Goal: Task Accomplishment & Management: Manage account settings

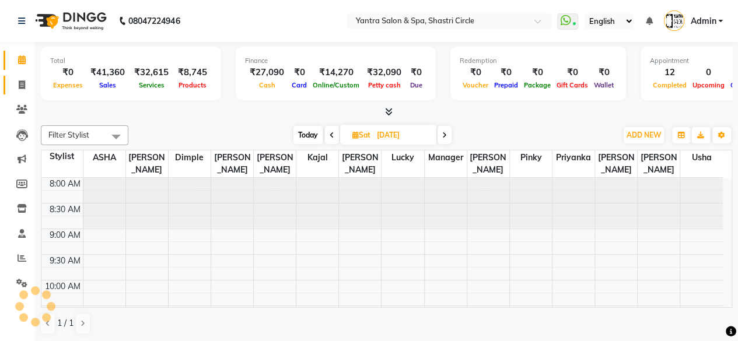
click at [30, 76] on link "Invoice" at bounding box center [17, 85] width 28 height 19
select select "service"
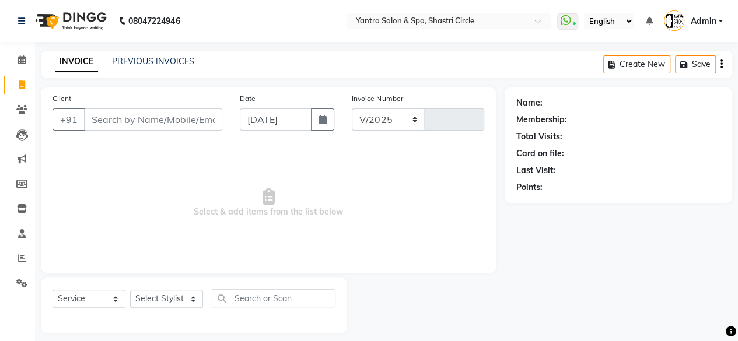
select select "154"
type input "3464"
click at [159, 112] on input "Client" at bounding box center [153, 119] width 138 height 22
type input "9953184841"
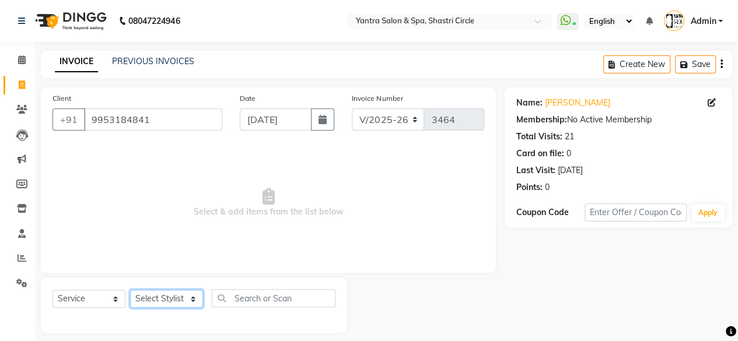
drag, startPoint x: 188, startPoint y: 304, endPoint x: 204, endPoint y: 297, distance: 17.8
click at [203, 297] on div "Select Service Product Membership Package Voucher Prepaid Gift Card Select Styl…" at bounding box center [193, 302] width 283 height 27
select select "4416"
click at [130, 290] on select "Select Stylist [PERSON_NAME] [PERSON_NAME] [PERSON_NAME] [PERSON_NAME] kajal [P…" at bounding box center [166, 299] width 73 height 18
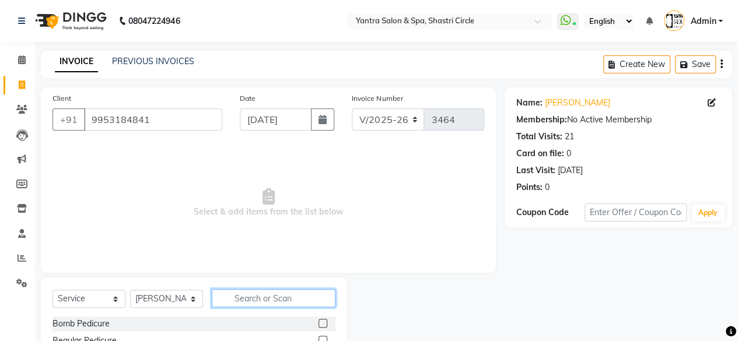
click at [266, 300] on input "text" at bounding box center [274, 298] width 124 height 18
type input "colo"
click at [323, 320] on label at bounding box center [322, 323] width 9 height 9
click at [323, 320] on input "checkbox" at bounding box center [322, 324] width 8 height 8
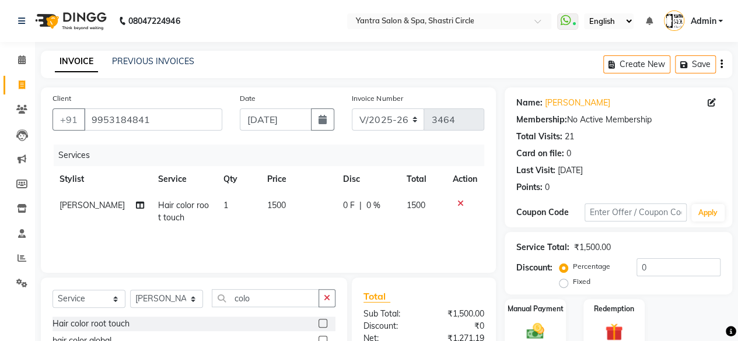
checkbox input "false"
click at [299, 213] on td "1500" at bounding box center [298, 211] width 76 height 38
select select "4416"
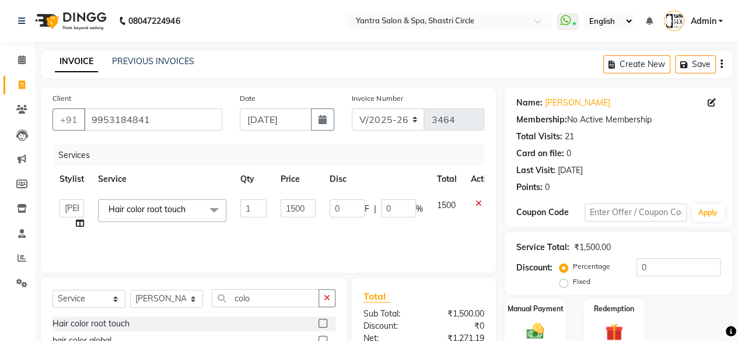
click at [299, 213] on input "1500" at bounding box center [298, 208] width 35 height 18
type input "3000"
click at [302, 229] on td "3000" at bounding box center [298, 214] width 49 height 44
select select "4416"
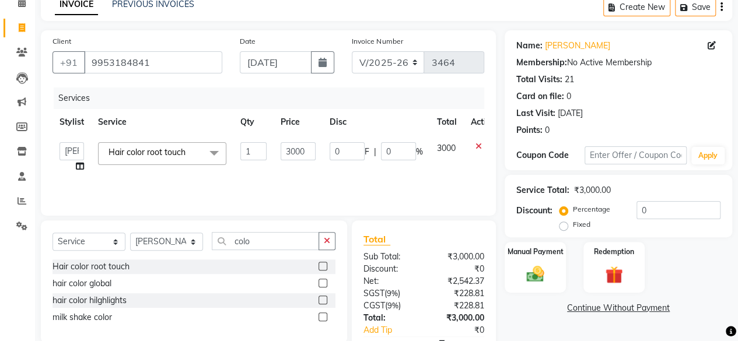
scroll to position [58, 0]
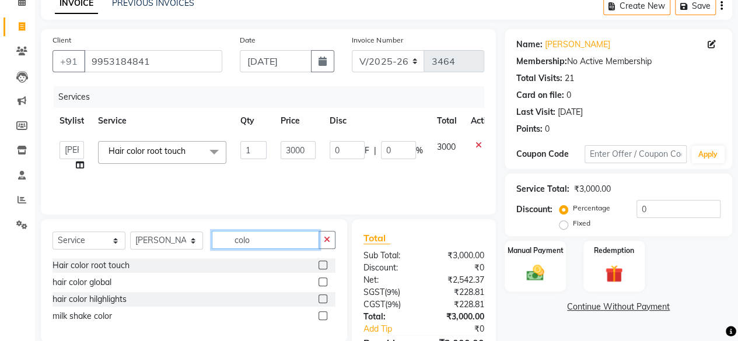
click at [276, 241] on input "colo" at bounding box center [265, 240] width 107 height 18
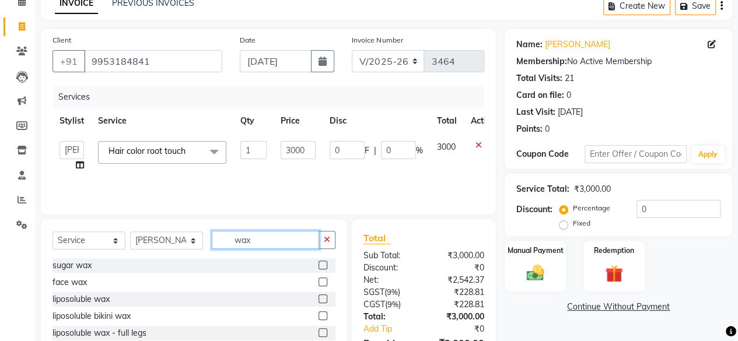
type input "wax"
drag, startPoint x: 314, startPoint y: 299, endPoint x: 295, endPoint y: 240, distance: 62.4
click at [318, 300] on label at bounding box center [322, 299] width 9 height 9
click at [318, 300] on input "checkbox" at bounding box center [322, 300] width 8 height 8
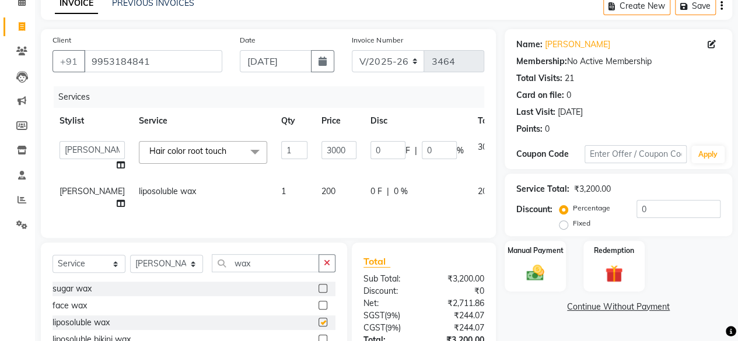
checkbox input "false"
click at [314, 191] on td "200" at bounding box center [338, 197] width 49 height 38
select select "4416"
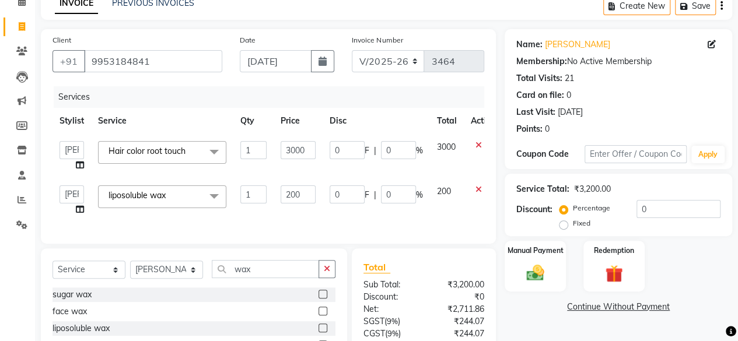
click at [304, 191] on input "200" at bounding box center [298, 194] width 35 height 18
type input "550"
click at [308, 208] on td "550" at bounding box center [298, 200] width 49 height 44
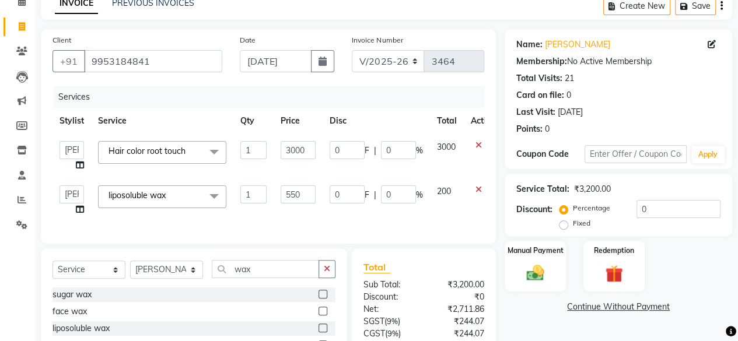
select select "4416"
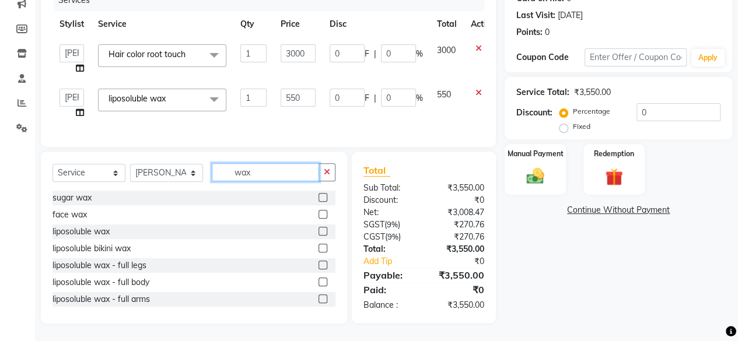
click at [283, 174] on input "wax" at bounding box center [265, 172] width 107 height 18
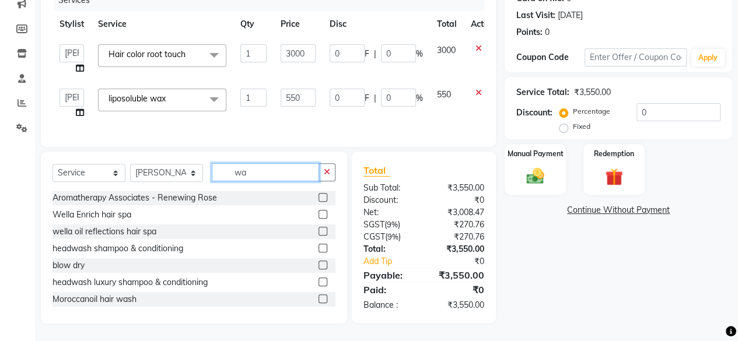
type input "wax"
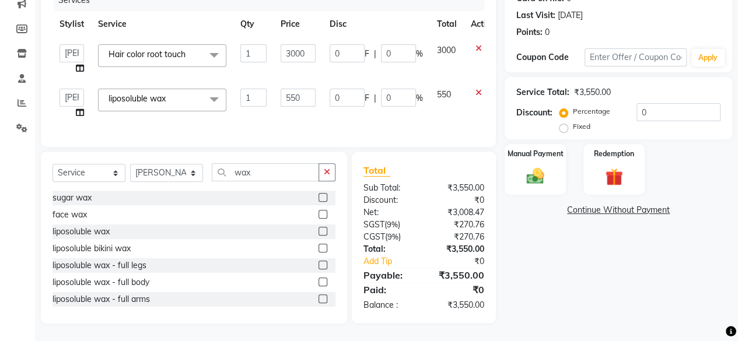
click at [318, 230] on label at bounding box center [322, 231] width 9 height 9
click at [318, 230] on input "checkbox" at bounding box center [322, 232] width 8 height 8
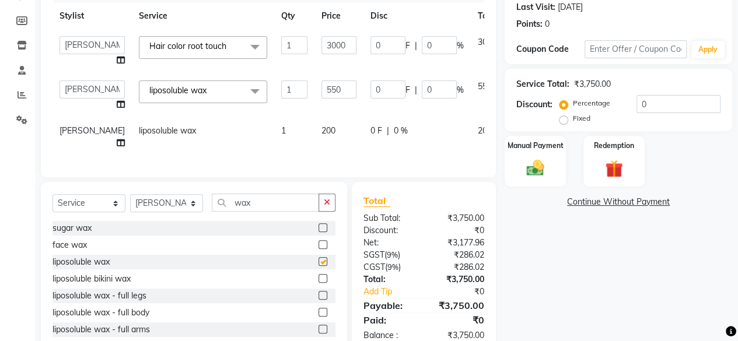
checkbox input "false"
click at [314, 135] on td "200" at bounding box center [338, 137] width 49 height 38
select select "4416"
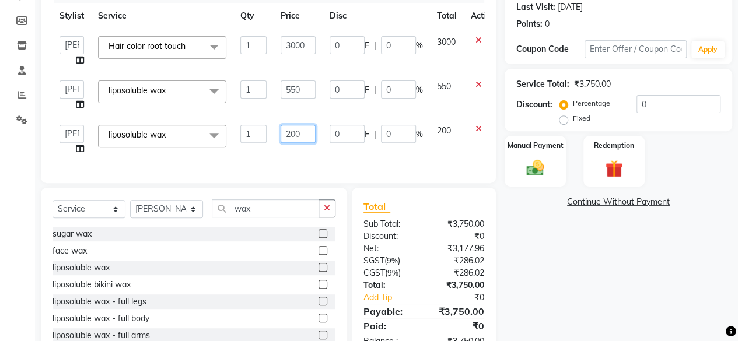
click at [314, 135] on input "200" at bounding box center [298, 134] width 35 height 18
type input "350"
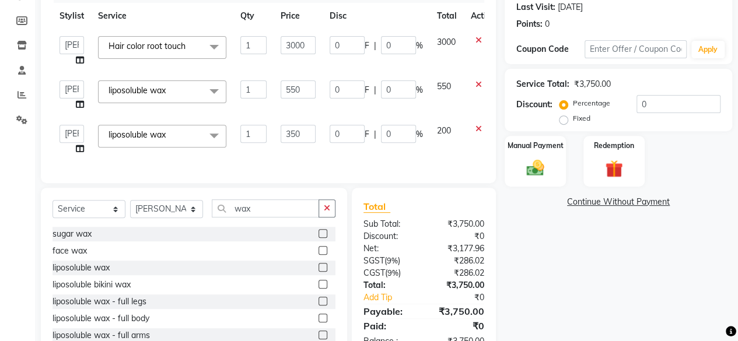
click at [318, 151] on td "350" at bounding box center [298, 140] width 49 height 44
select select "4416"
click at [188, 218] on select "Select Stylist [PERSON_NAME] [PERSON_NAME] [PERSON_NAME] [PERSON_NAME] kajal [P…" at bounding box center [166, 209] width 73 height 18
select select "15716"
click at [130, 208] on select "Select Stylist [PERSON_NAME] [PERSON_NAME] [PERSON_NAME] [PERSON_NAME] kajal [P…" at bounding box center [166, 209] width 73 height 18
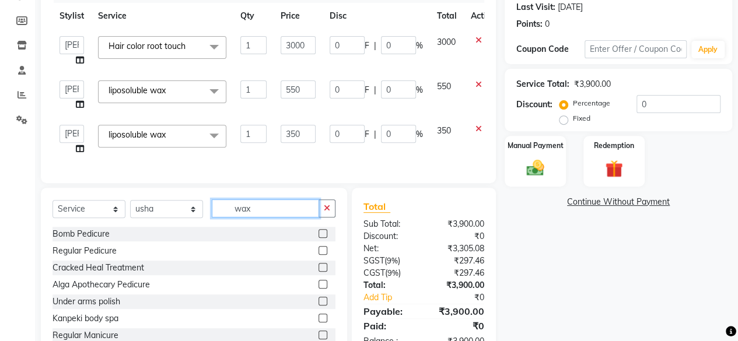
click at [246, 215] on input "wax" at bounding box center [265, 208] width 107 height 18
click at [247, 214] on input "wax" at bounding box center [265, 208] width 107 height 18
click at [248, 214] on input "t" at bounding box center [265, 208] width 107 height 18
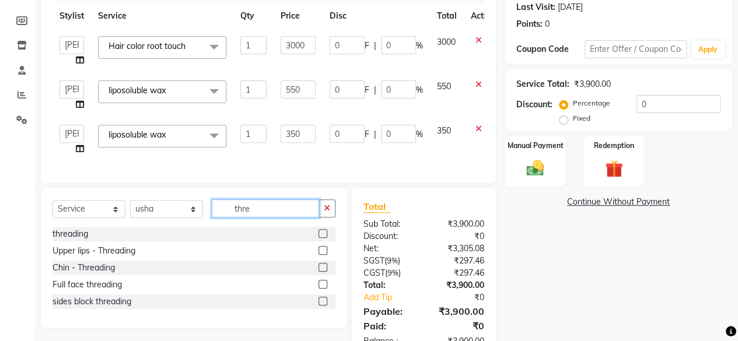
type input "thre"
click at [319, 238] on label at bounding box center [322, 233] width 9 height 9
click at [319, 238] on input "checkbox" at bounding box center [322, 234] width 8 height 8
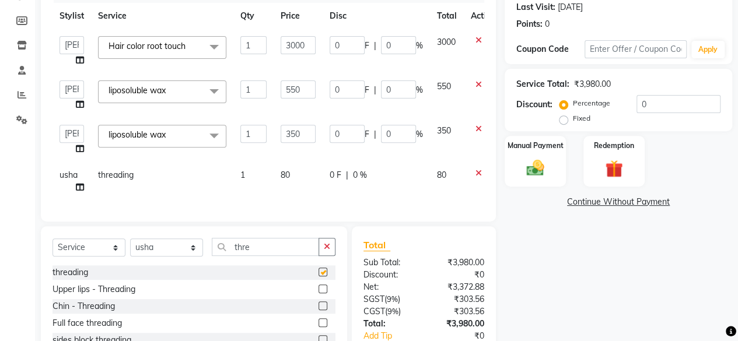
checkbox input "false"
click at [311, 181] on td "80" at bounding box center [298, 181] width 49 height 38
select select "15716"
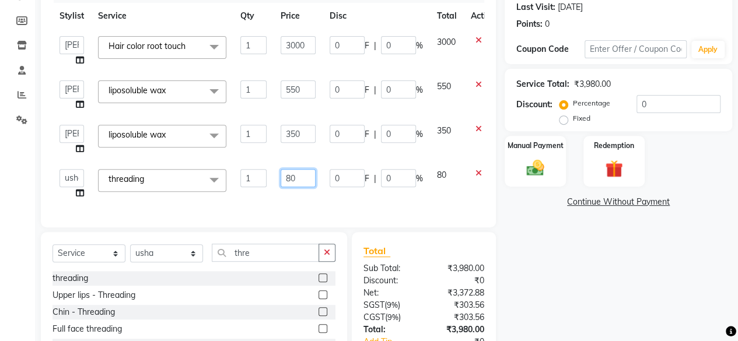
click at [311, 181] on input "80" at bounding box center [298, 178] width 35 height 18
type input "260"
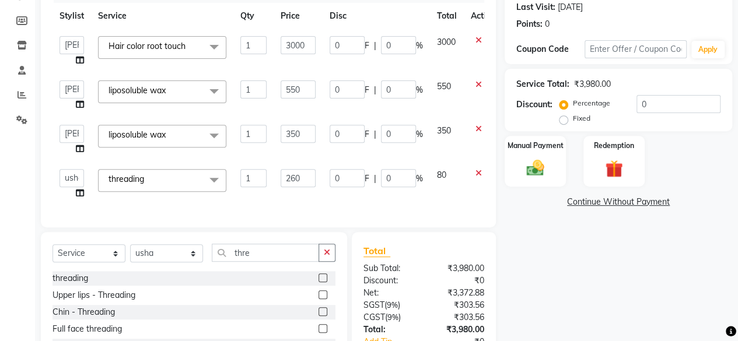
drag, startPoint x: 307, startPoint y: 195, endPoint x: 323, endPoint y: 191, distance: 16.3
click at [307, 195] on td "260" at bounding box center [298, 184] width 49 height 44
select select "15716"
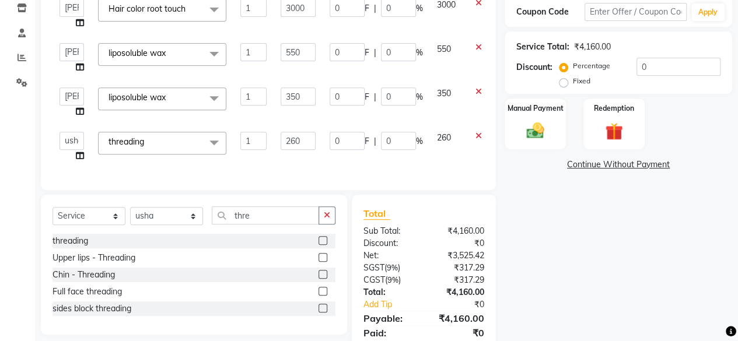
scroll to position [251, 0]
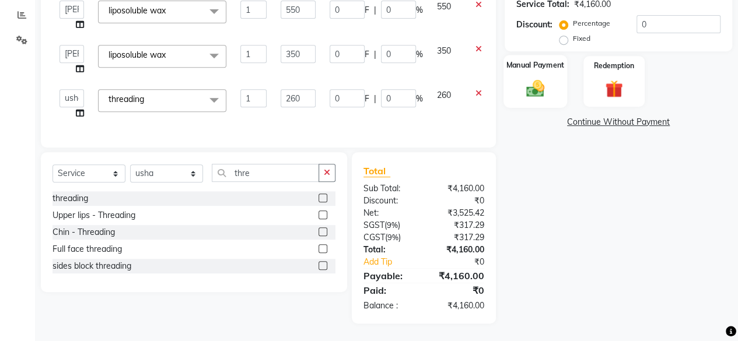
click at [531, 93] on div "Manual Payment" at bounding box center [535, 81] width 64 height 53
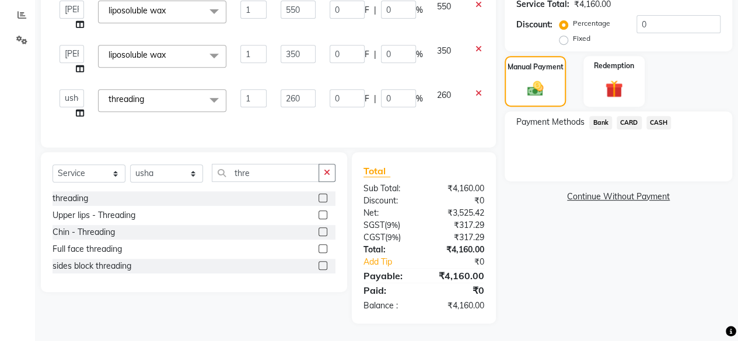
click at [673, 116] on div "Payment Methods Bank CARD CASH" at bounding box center [618, 124] width 204 height 16
click at [654, 116] on span "CASH" at bounding box center [658, 122] width 25 height 13
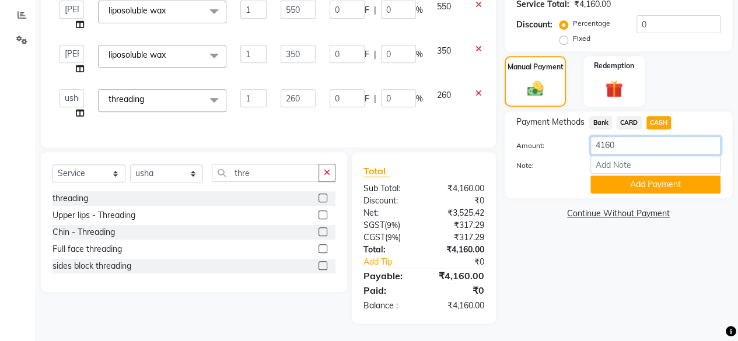
click at [635, 139] on input "4160" at bounding box center [655, 145] width 130 height 18
type input "4000"
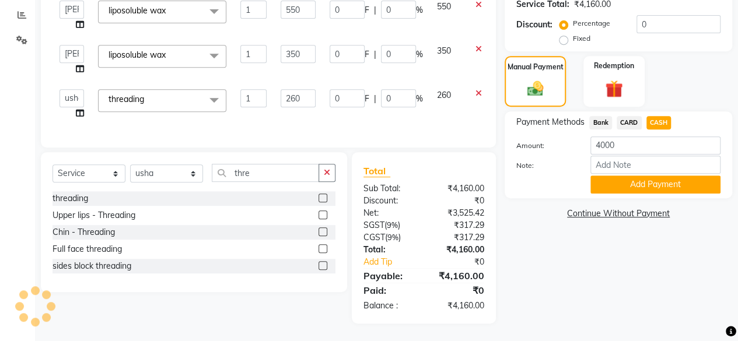
click at [638, 176] on button "Add Payment" at bounding box center [655, 185] width 130 height 18
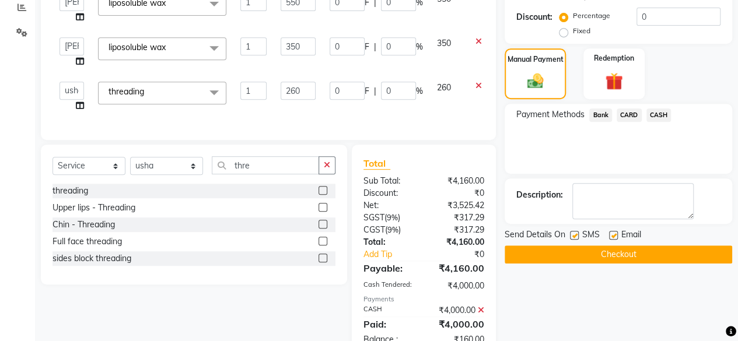
click at [603, 122] on div "Bank" at bounding box center [597, 116] width 27 height 16
click at [598, 108] on span "Bank" at bounding box center [600, 114] width 23 height 13
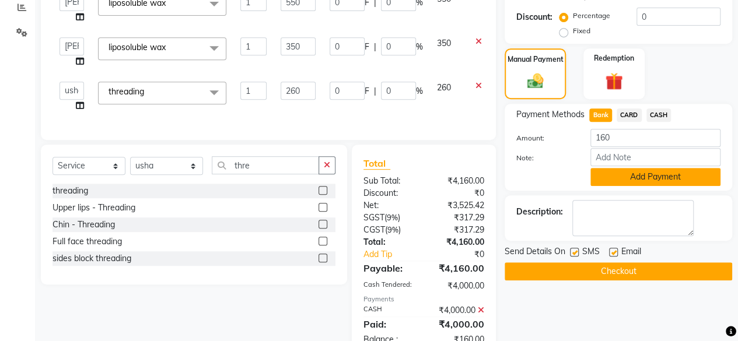
click at [644, 177] on button "Add Payment" at bounding box center [655, 177] width 130 height 18
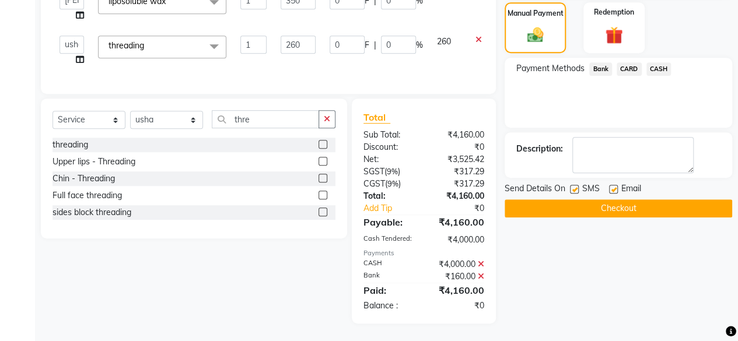
scroll to position [304, 0]
click at [635, 200] on button "Checkout" at bounding box center [618, 208] width 227 height 18
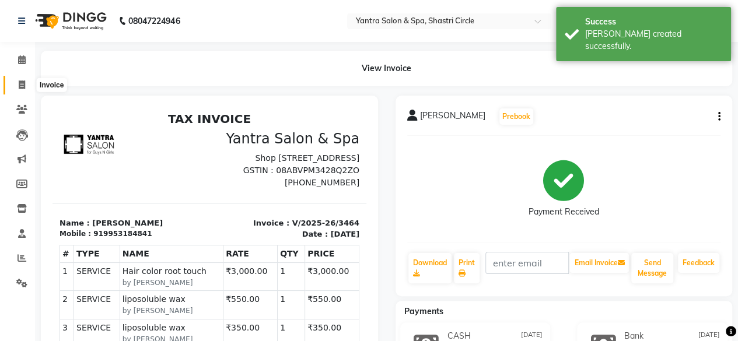
click at [17, 82] on span at bounding box center [22, 85] width 20 height 13
select select "service"
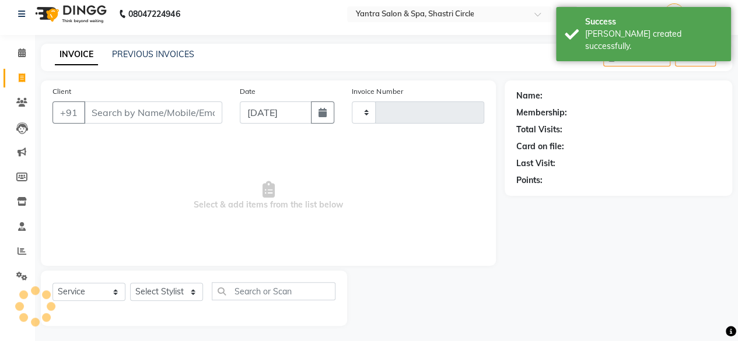
type input "3465"
select select "154"
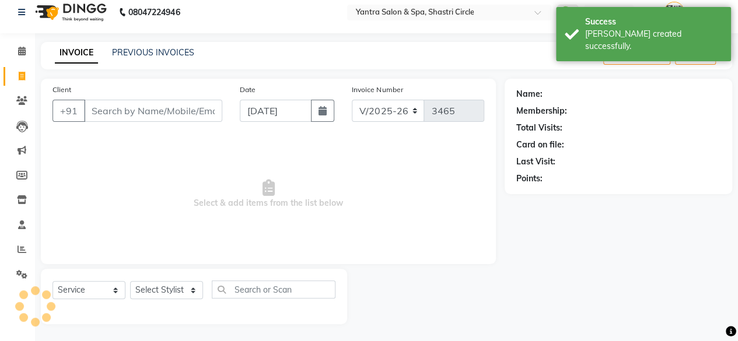
click at [157, 111] on input "Client" at bounding box center [153, 111] width 138 height 22
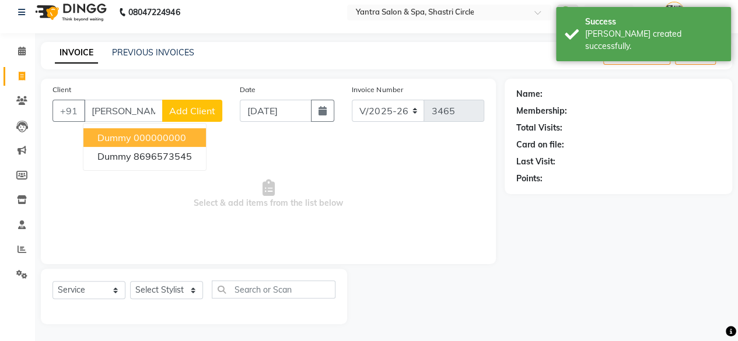
click at [170, 140] on ngb-highlight "000000000" at bounding box center [160, 138] width 52 height 12
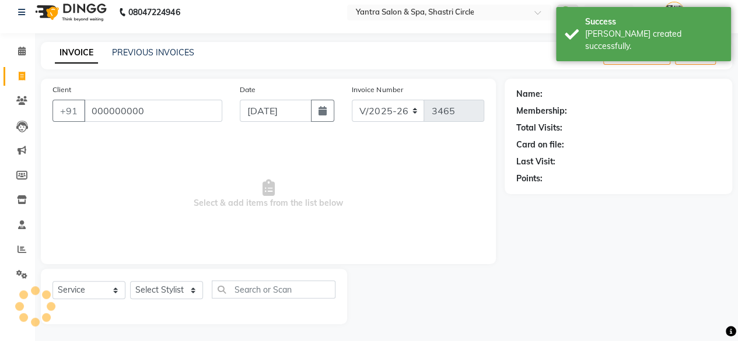
type input "000000000"
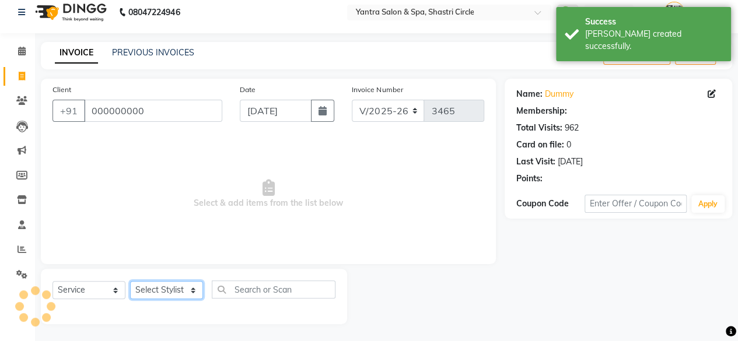
click at [157, 286] on select "Select Stylist [PERSON_NAME] [PERSON_NAME] [PERSON_NAME] [PERSON_NAME] kajal [P…" at bounding box center [166, 290] width 73 height 18
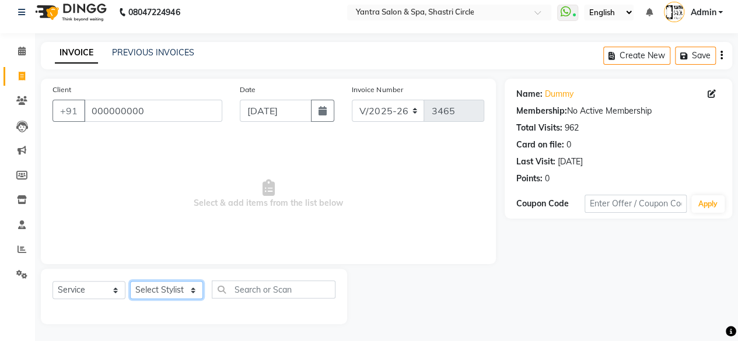
select select "7539"
click at [130, 281] on select "Select Stylist [PERSON_NAME] [PERSON_NAME] [PERSON_NAME] [PERSON_NAME] kajal [P…" at bounding box center [166, 290] width 73 height 18
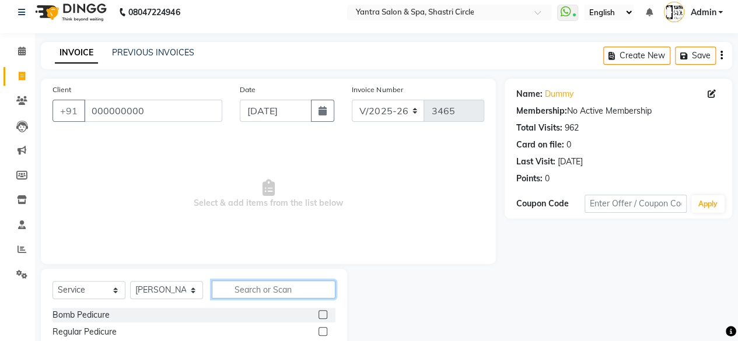
click at [261, 290] on input "text" at bounding box center [274, 290] width 124 height 18
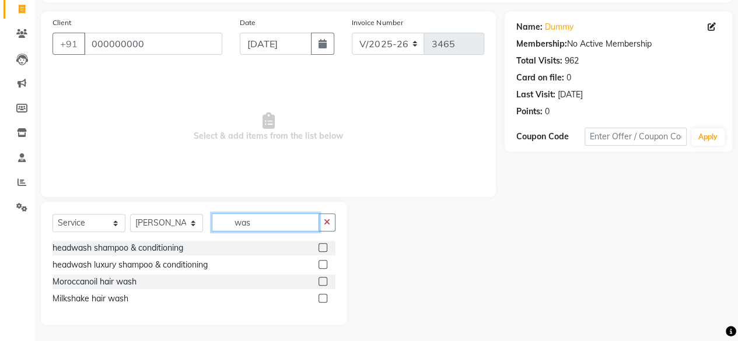
scroll to position [76, 0]
type input "was"
click at [323, 247] on label at bounding box center [322, 247] width 9 height 9
click at [323, 247] on input "checkbox" at bounding box center [322, 248] width 8 height 8
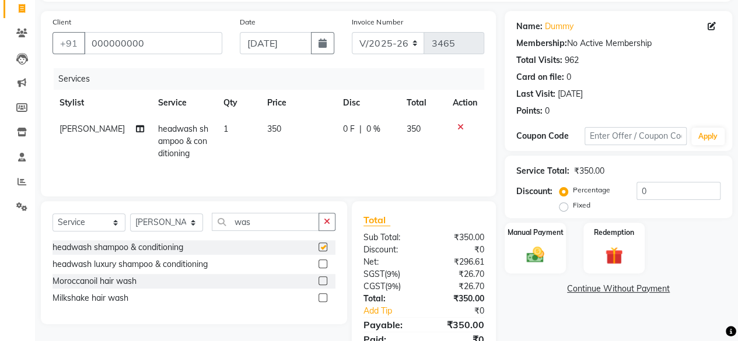
checkbox input "false"
click at [274, 228] on input "was" at bounding box center [265, 222] width 107 height 18
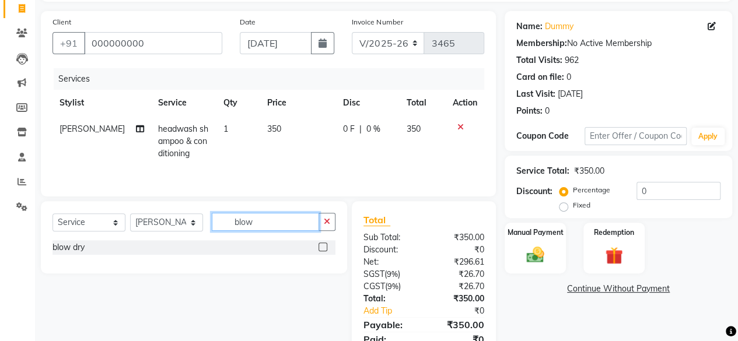
type input "blow"
drag, startPoint x: 321, startPoint y: 248, endPoint x: 334, endPoint y: 236, distance: 16.9
click at [322, 247] on label at bounding box center [322, 247] width 9 height 9
click at [322, 247] on input "checkbox" at bounding box center [322, 248] width 8 height 8
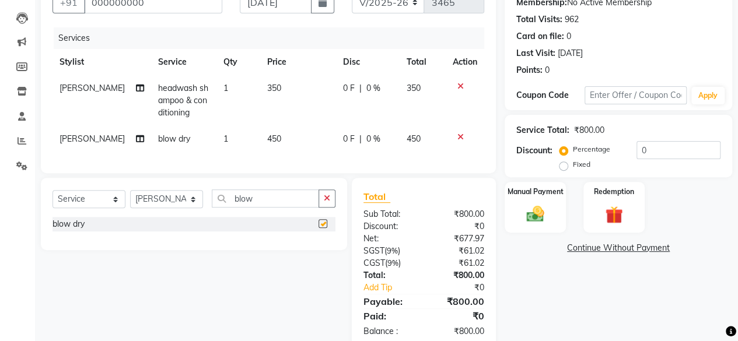
scroll to position [150, 0]
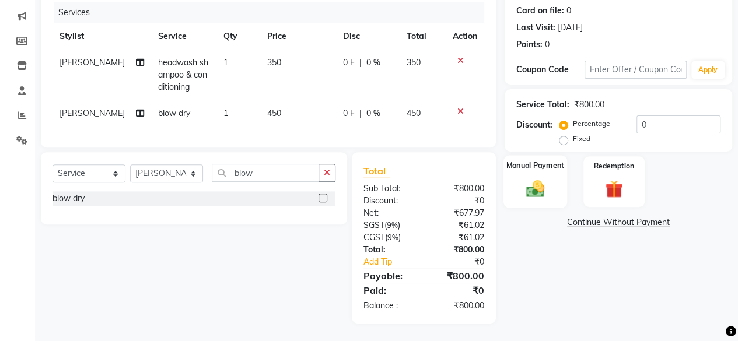
checkbox input "false"
click at [527, 169] on div "Manual Payment" at bounding box center [535, 181] width 64 height 53
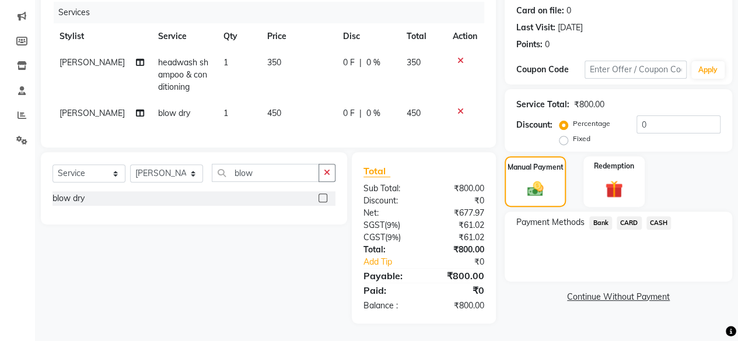
click at [659, 216] on span "CASH" at bounding box center [658, 222] width 25 height 13
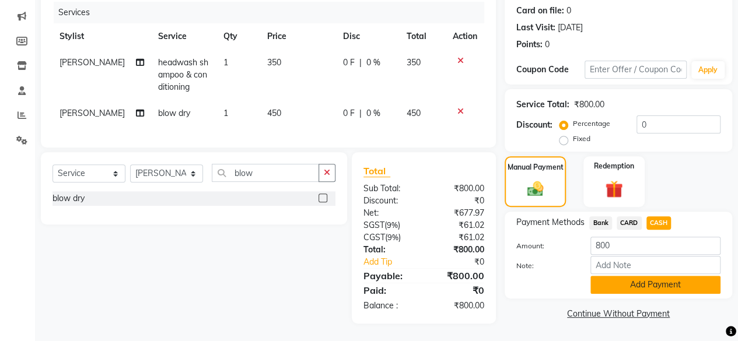
click at [653, 276] on button "Add Payment" at bounding box center [655, 285] width 130 height 18
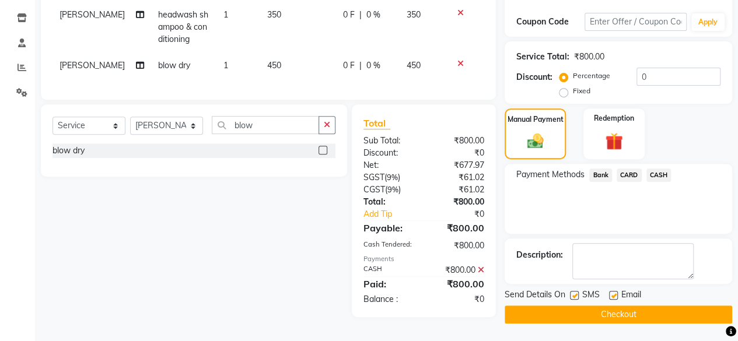
scroll to position [192, 0]
click at [659, 307] on button "Checkout" at bounding box center [618, 315] width 227 height 18
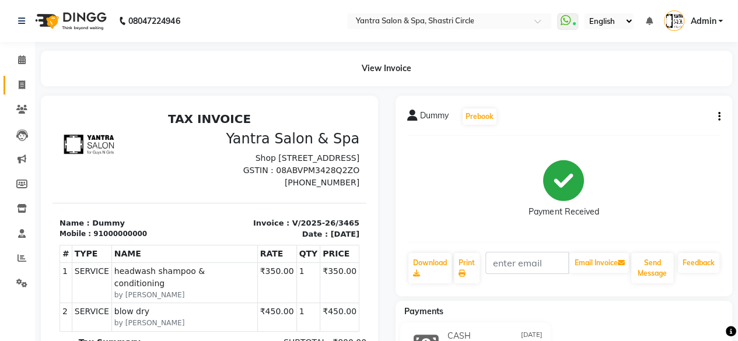
click at [6, 82] on link "Invoice" at bounding box center [17, 85] width 28 height 19
select select "service"
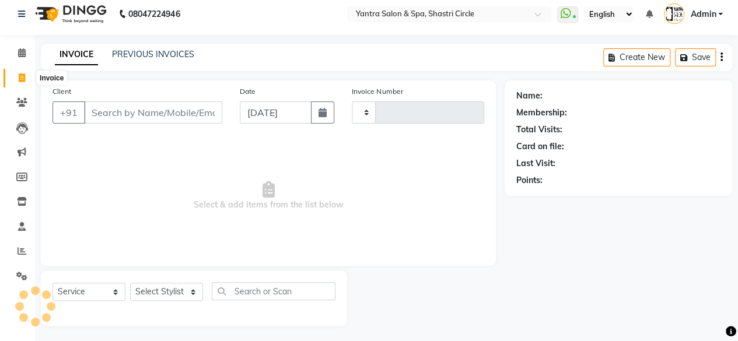
type input "3466"
select select "154"
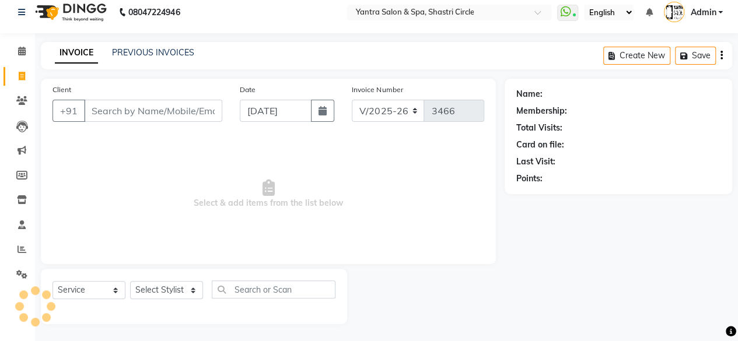
click at [178, 110] on input "Client" at bounding box center [153, 111] width 138 height 22
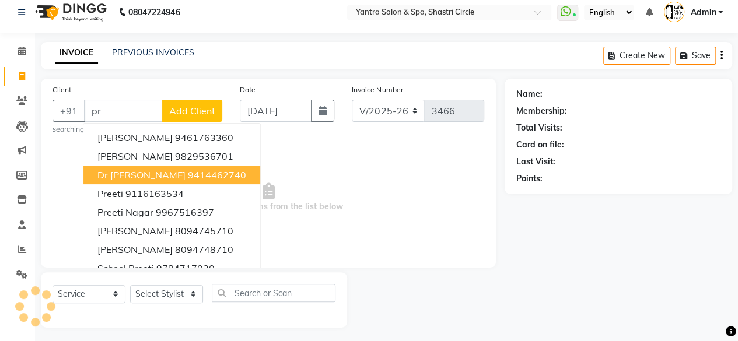
type input "p"
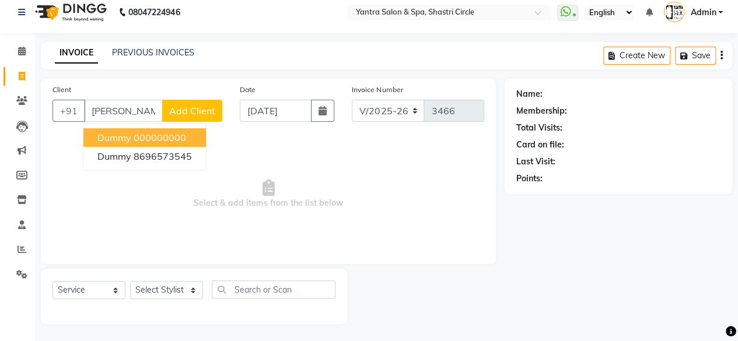
click at [140, 136] on ngb-highlight "000000000" at bounding box center [160, 138] width 52 height 12
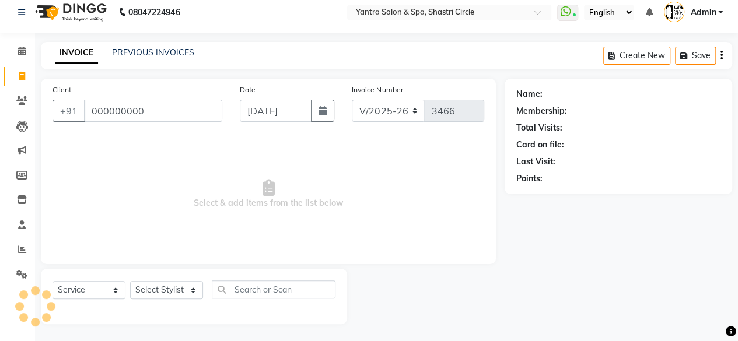
type input "000000000"
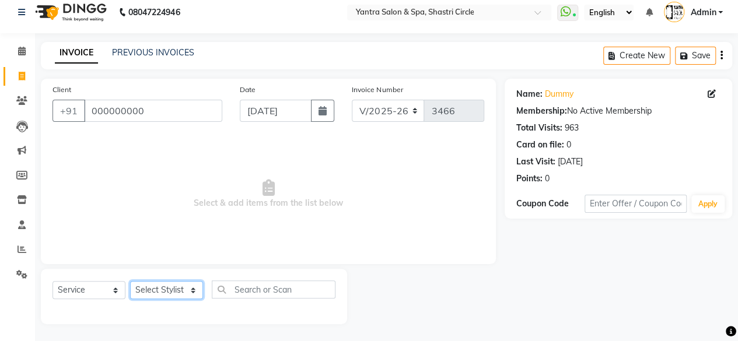
click at [187, 287] on select "Select Stylist [PERSON_NAME] [PERSON_NAME] [PERSON_NAME] [PERSON_NAME] kajal [P…" at bounding box center [166, 290] width 73 height 18
select select "44024"
click at [130, 281] on select "Select Stylist [PERSON_NAME] [PERSON_NAME] [PERSON_NAME] [PERSON_NAME] kajal [P…" at bounding box center [166, 290] width 73 height 18
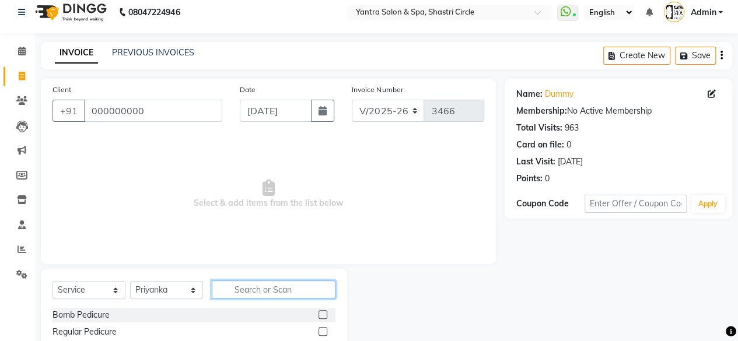
click at [257, 289] on input "text" at bounding box center [274, 290] width 124 height 18
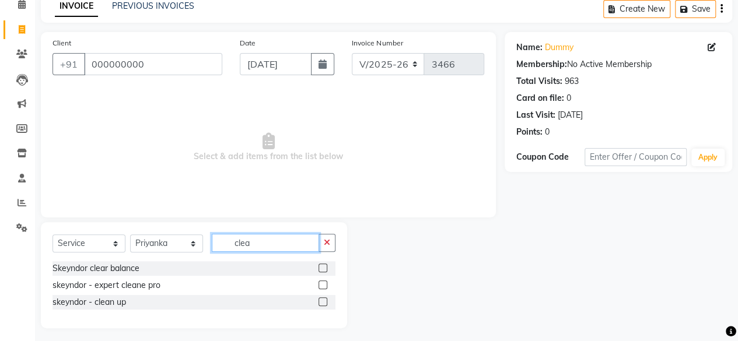
scroll to position [59, 0]
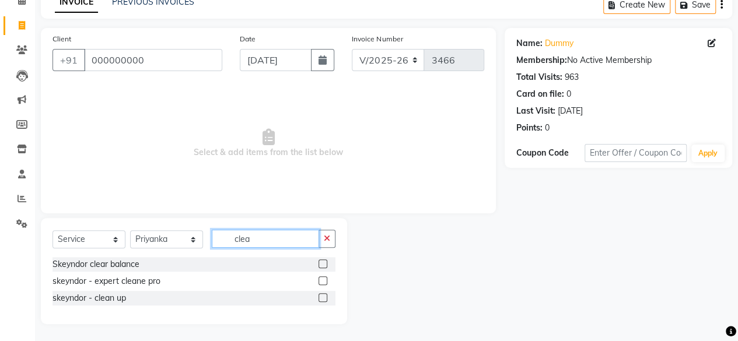
type input "clea"
click at [320, 300] on label at bounding box center [322, 297] width 9 height 9
click at [320, 300] on input "checkbox" at bounding box center [322, 299] width 8 height 8
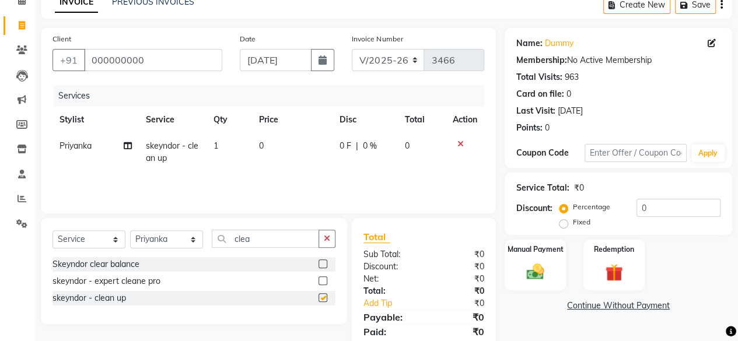
checkbox input "false"
click at [300, 151] on td "0" at bounding box center [292, 152] width 80 height 38
select select "44024"
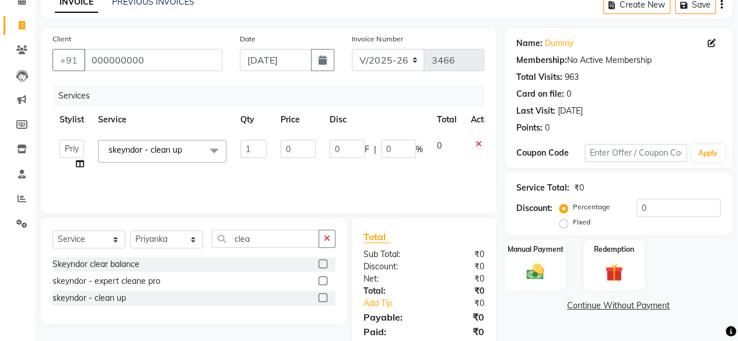
click at [300, 151] on input "0" at bounding box center [298, 149] width 35 height 18
type input "1500"
click at [314, 167] on td "1500" at bounding box center [298, 155] width 49 height 44
select select "44024"
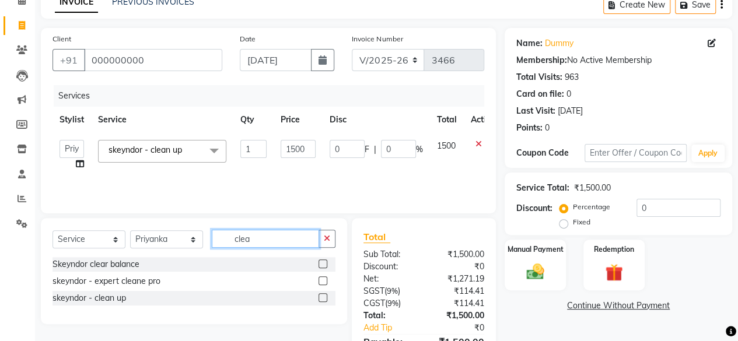
click at [283, 233] on input "clea" at bounding box center [265, 239] width 107 height 18
click at [282, 234] on input "clea" at bounding box center [265, 239] width 107 height 18
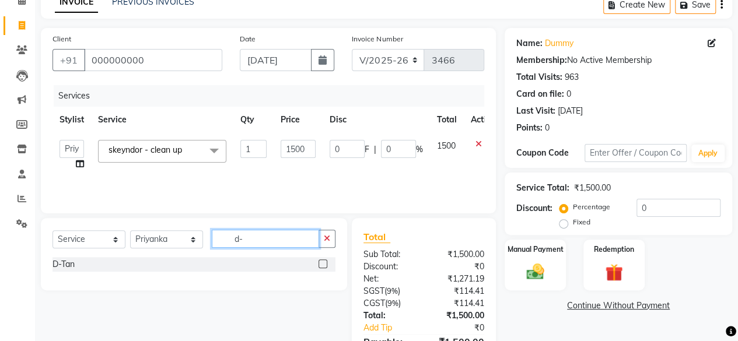
type input "d-"
click at [321, 265] on label at bounding box center [322, 264] width 9 height 9
click at [321, 265] on input "checkbox" at bounding box center [322, 265] width 8 height 8
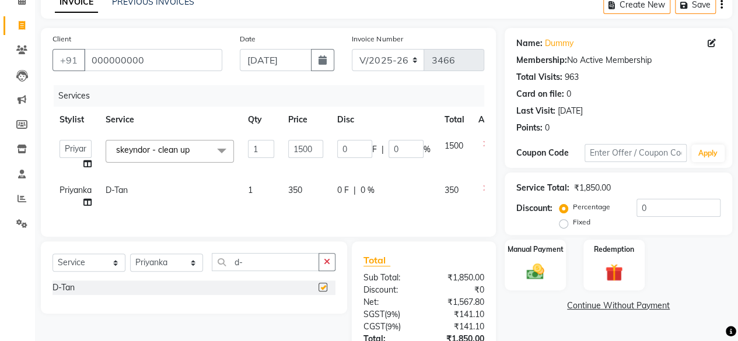
checkbox input "false"
click at [312, 192] on td "350" at bounding box center [305, 196] width 49 height 38
select select "44024"
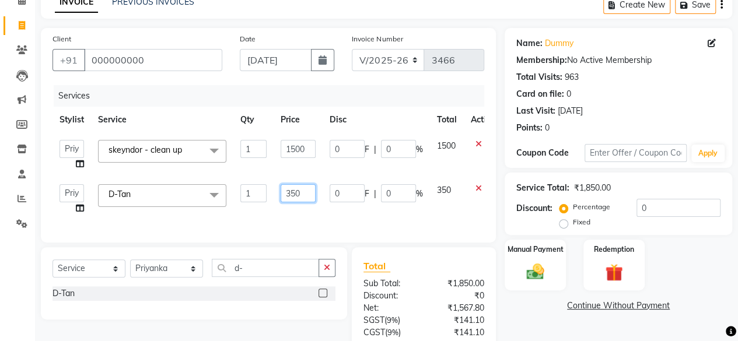
click at [312, 192] on input "350" at bounding box center [298, 193] width 35 height 18
type input "500"
click at [310, 209] on td "500" at bounding box center [298, 199] width 49 height 44
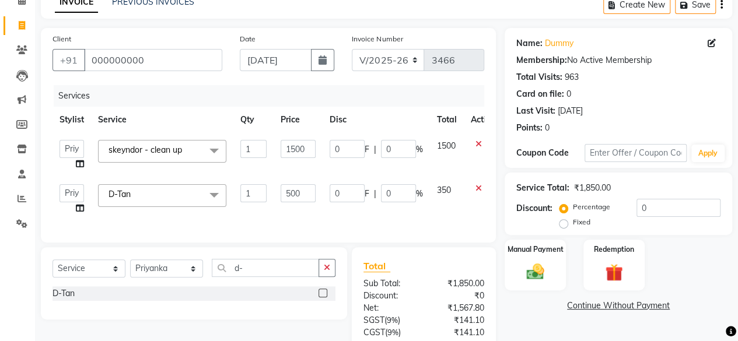
select select "44024"
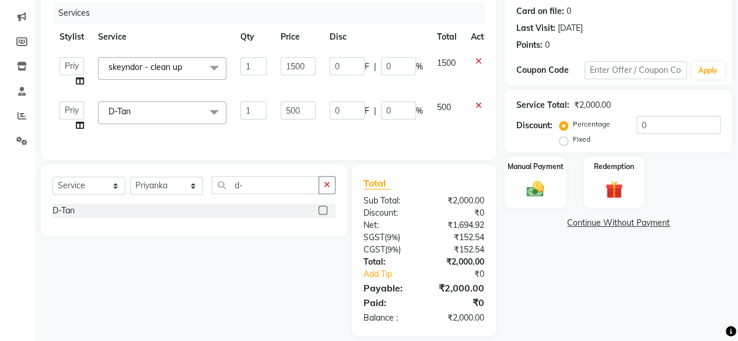
scroll to position [162, 0]
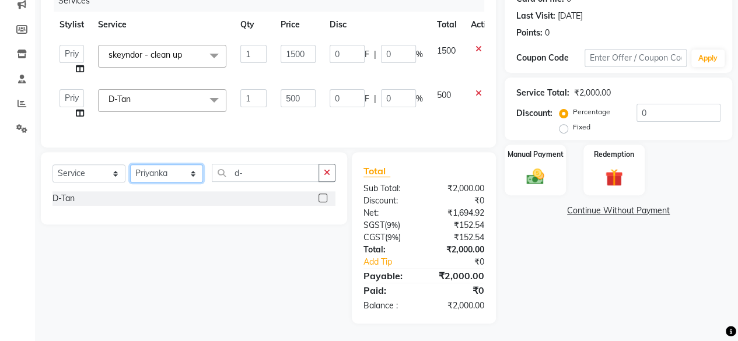
click at [180, 167] on select "Select Stylist [PERSON_NAME] [PERSON_NAME] [PERSON_NAME] [PERSON_NAME] kajal [P…" at bounding box center [166, 173] width 73 height 18
select select "44020"
click at [130, 165] on select "Select Stylist [PERSON_NAME] [PERSON_NAME] [PERSON_NAME] [PERSON_NAME] kajal [P…" at bounding box center [166, 173] width 73 height 18
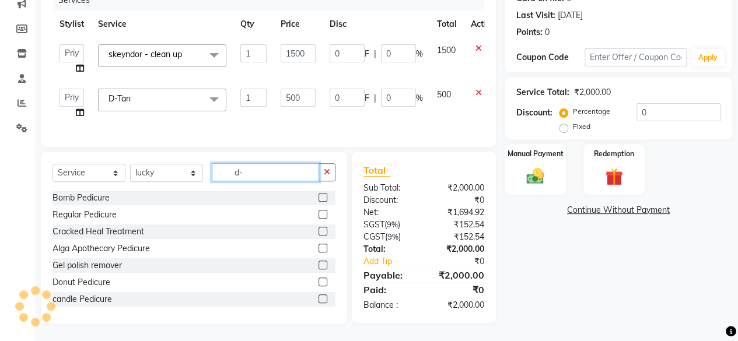
click at [268, 174] on input "d-" at bounding box center [265, 172] width 107 height 18
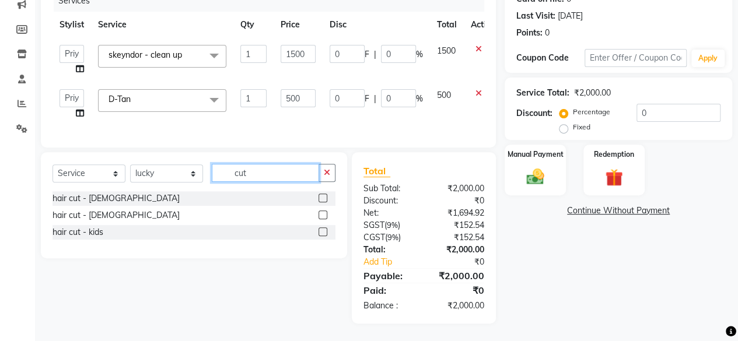
type input "cut"
click at [321, 199] on label at bounding box center [322, 198] width 9 height 9
click at [321, 199] on input "checkbox" at bounding box center [322, 199] width 8 height 8
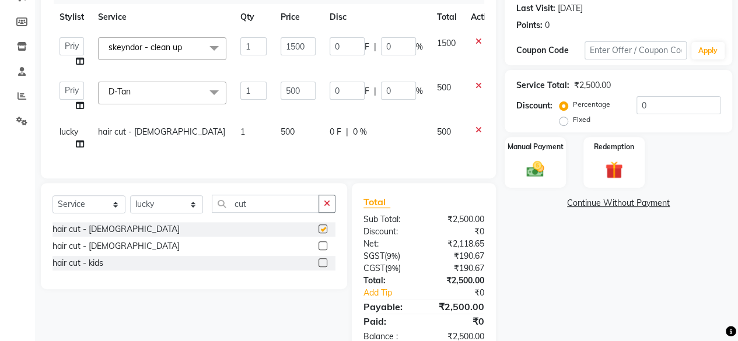
checkbox input "false"
click at [302, 137] on td "500" at bounding box center [298, 138] width 49 height 38
select select "44020"
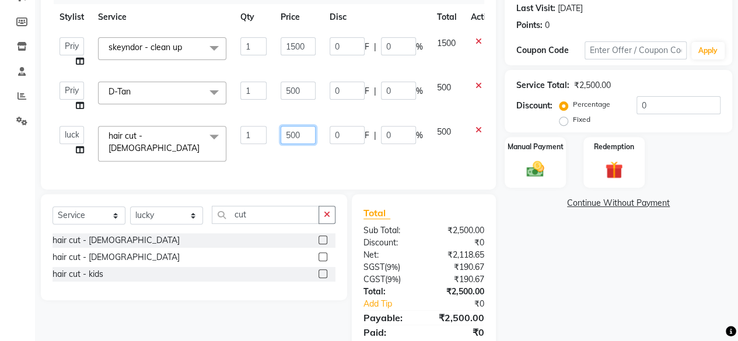
click at [302, 137] on input "500" at bounding box center [298, 135] width 35 height 18
type input "350"
click at [303, 150] on td "350" at bounding box center [298, 144] width 49 height 50
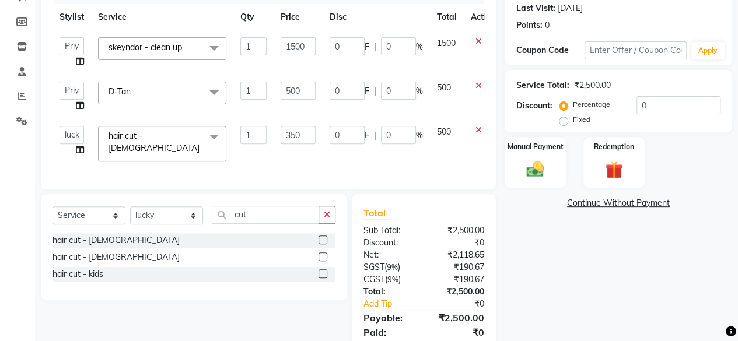
select select "44020"
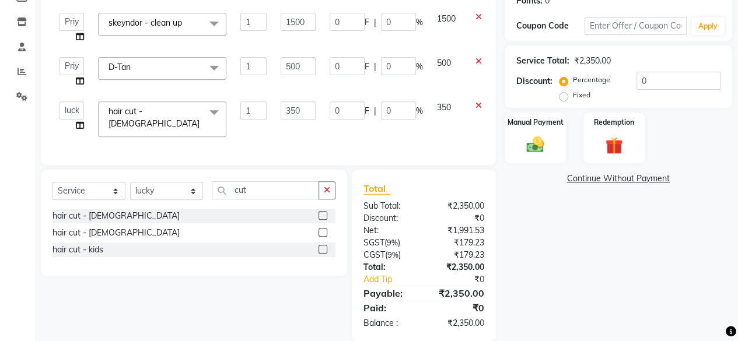
scroll to position [206, 0]
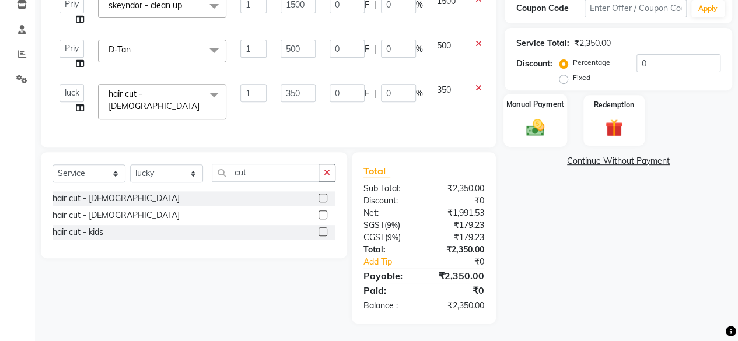
click at [536, 138] on div "Manual Payment" at bounding box center [535, 120] width 64 height 53
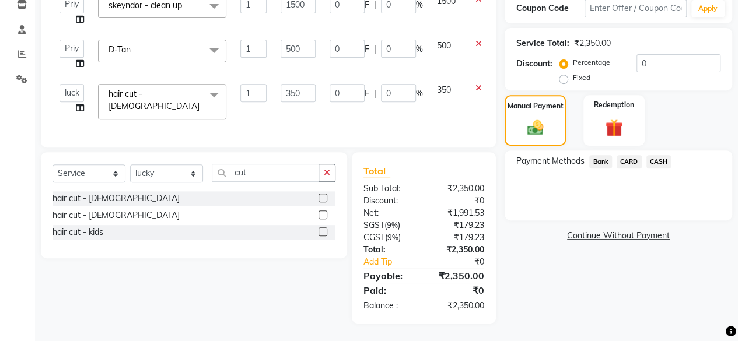
drag, startPoint x: 660, startPoint y: 158, endPoint x: 660, endPoint y: 167, distance: 9.4
click at [660, 159] on span "CASH" at bounding box center [658, 161] width 25 height 13
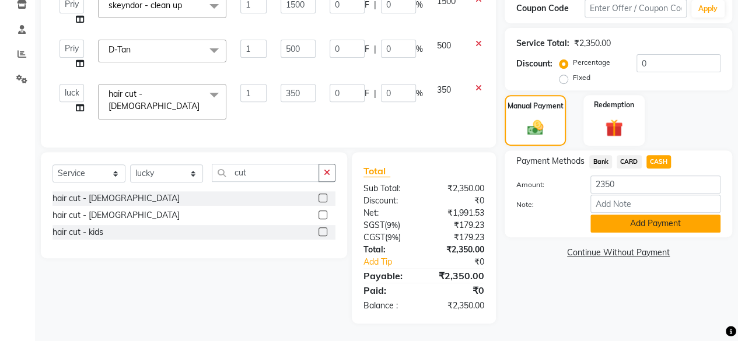
click at [663, 227] on button "Add Payment" at bounding box center [655, 224] width 130 height 18
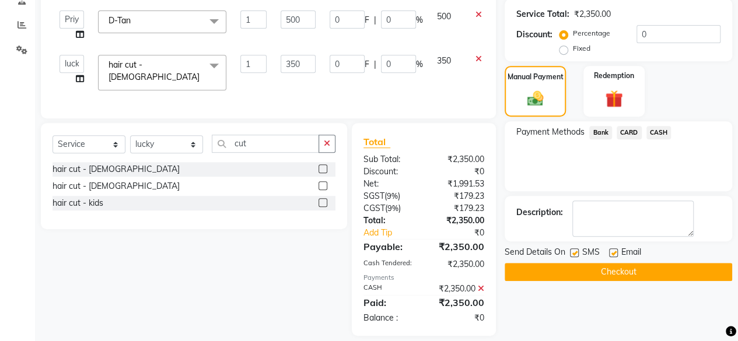
scroll to position [248, 0]
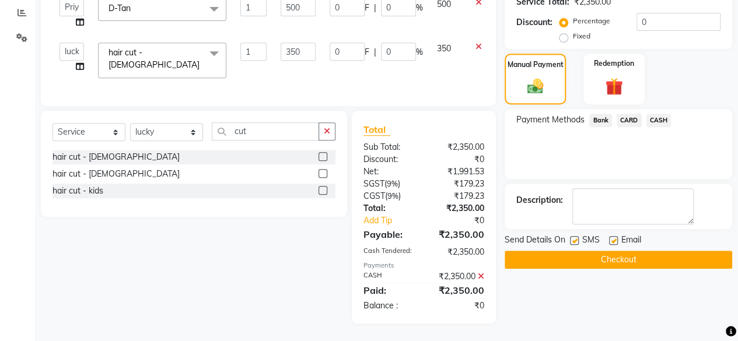
click at [647, 255] on button "Checkout" at bounding box center [618, 260] width 227 height 18
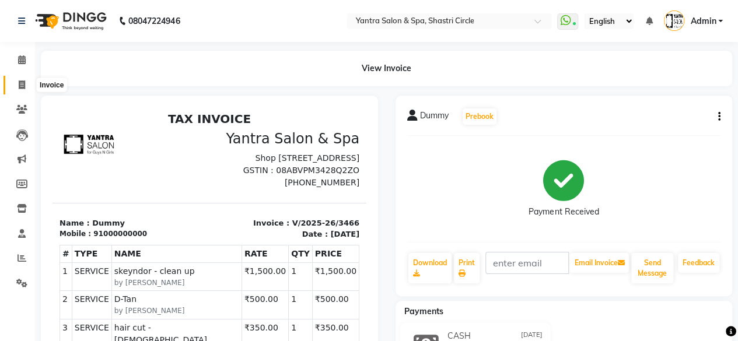
click at [13, 86] on span at bounding box center [22, 85] width 20 height 13
select select "service"
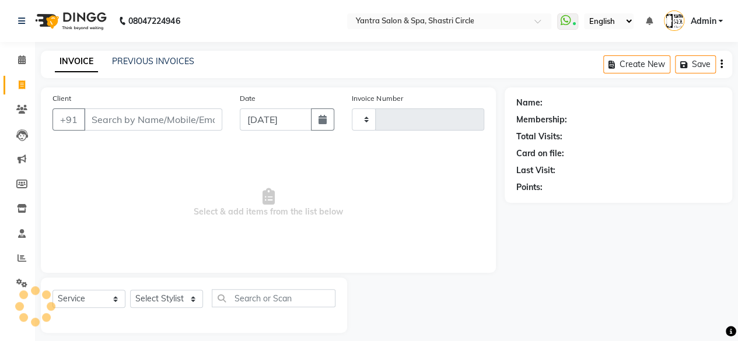
scroll to position [9, 0]
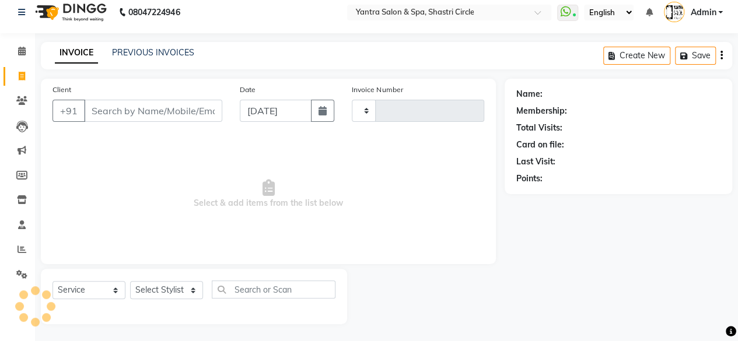
type input "3467"
select select "154"
click at [145, 101] on input "Client" at bounding box center [153, 111] width 138 height 22
click at [149, 110] on input "Client" at bounding box center [153, 111] width 138 height 22
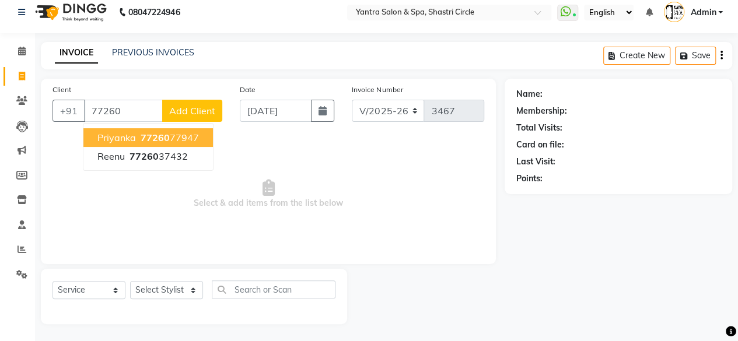
click at [168, 139] on ngb-highlight "77260 77947" at bounding box center [168, 138] width 61 height 12
type input "7726077947"
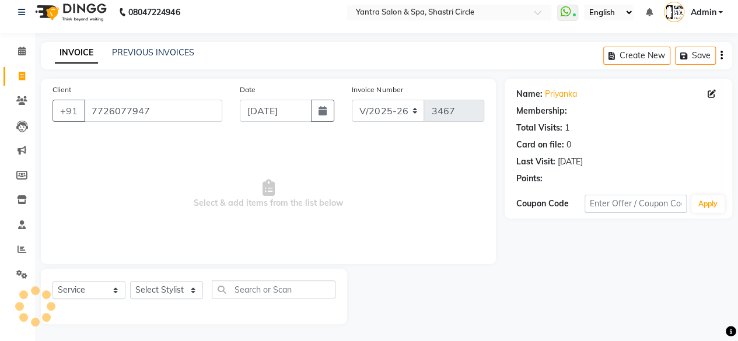
click at [160, 303] on div "Select Service Product Membership Package Voucher Prepaid Gift Card Select Styl…" at bounding box center [193, 294] width 283 height 27
click at [162, 292] on select "Select Stylist [PERSON_NAME] [PERSON_NAME] [PERSON_NAME] [PERSON_NAME] kajal [P…" at bounding box center [166, 290] width 73 height 18
select select "44020"
click at [130, 281] on select "Select Stylist [PERSON_NAME] [PERSON_NAME] [PERSON_NAME] [PERSON_NAME] kajal [P…" at bounding box center [166, 290] width 73 height 18
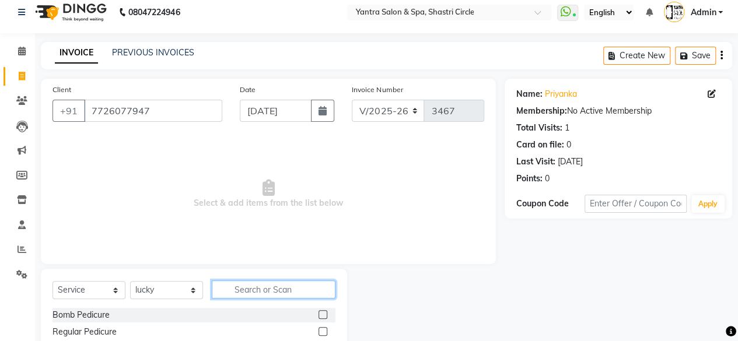
click at [266, 296] on input "text" at bounding box center [274, 290] width 124 height 18
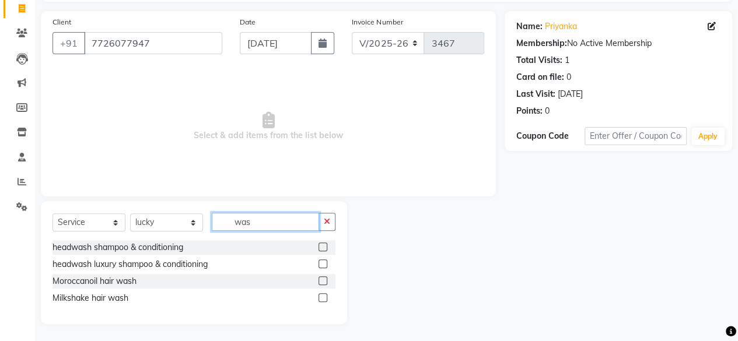
type input "was"
click at [320, 248] on label at bounding box center [322, 247] width 9 height 9
click at [320, 248] on input "checkbox" at bounding box center [322, 248] width 8 height 8
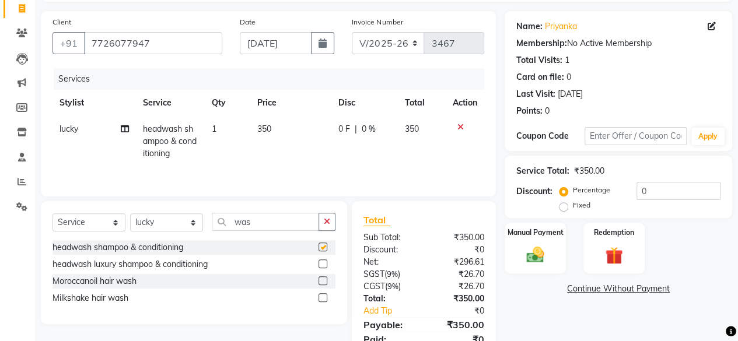
checkbox input "false"
click at [279, 233] on div "Select Service Product Membership Package Voucher Prepaid Gift Card Select Styl…" at bounding box center [193, 226] width 283 height 27
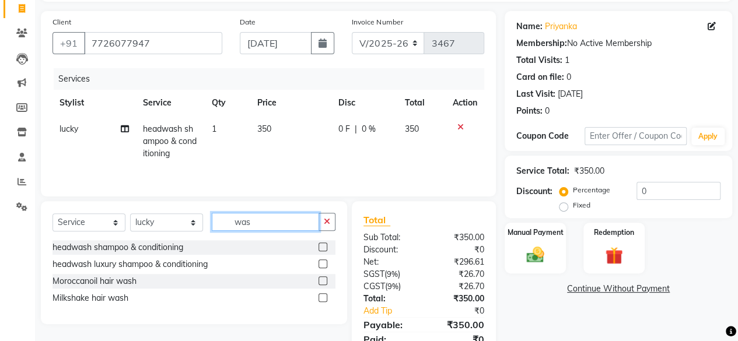
click at [275, 227] on input "was" at bounding box center [265, 222] width 107 height 18
type input "cut"
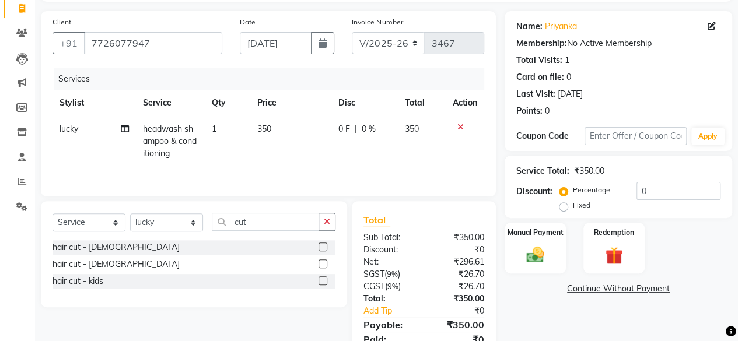
click at [320, 243] on label at bounding box center [322, 247] width 9 height 9
click at [320, 244] on input "checkbox" at bounding box center [322, 248] width 8 height 8
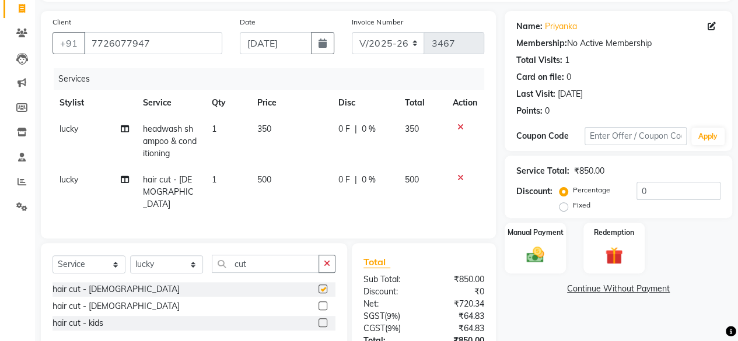
checkbox input "false"
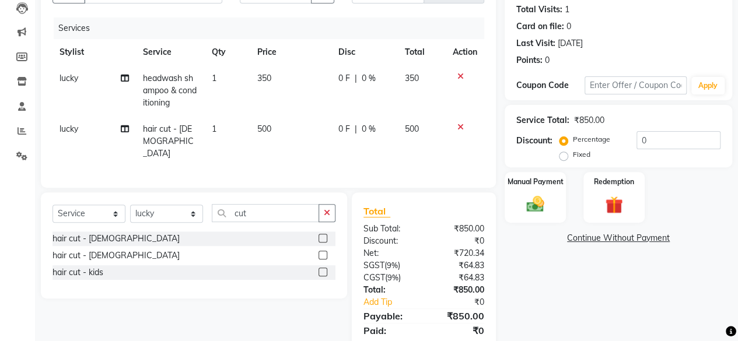
scroll to position [163, 0]
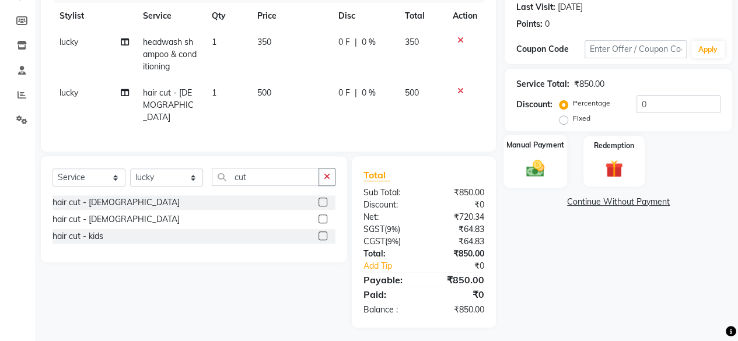
click at [538, 175] on img at bounding box center [535, 167] width 30 height 21
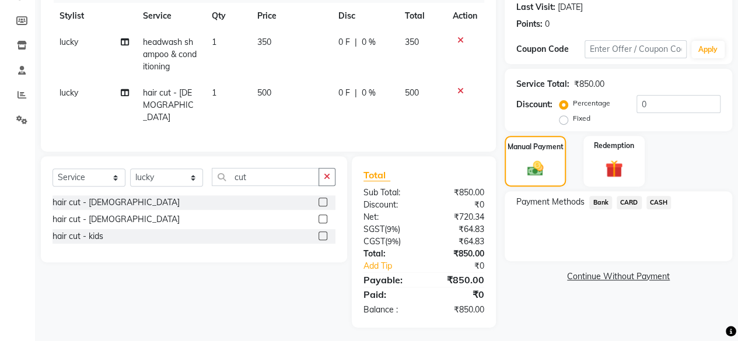
click at [654, 204] on span "CASH" at bounding box center [658, 202] width 25 height 13
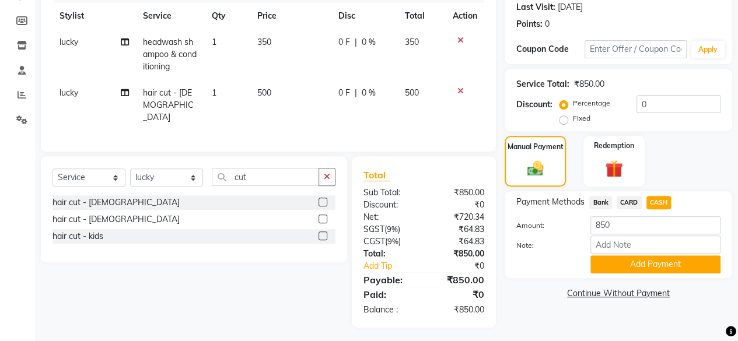
click at [644, 275] on div "Payment Methods Bank CARD CASH Amount: 850 Note: Add Payment" at bounding box center [618, 234] width 227 height 87
click at [646, 268] on button "Add Payment" at bounding box center [655, 264] width 130 height 18
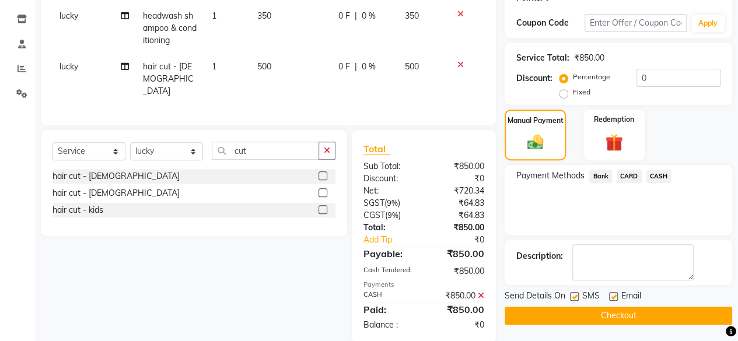
scroll to position [204, 0]
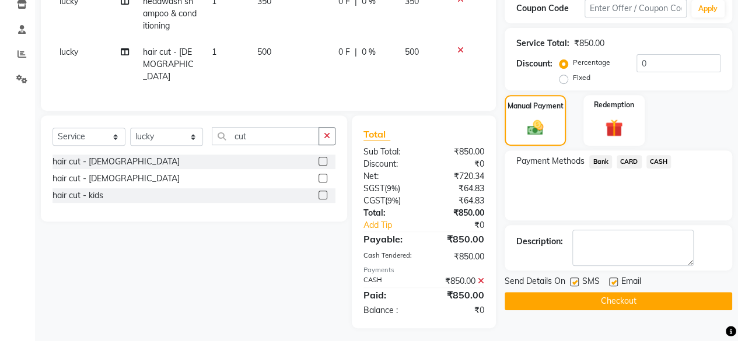
click at [654, 304] on button "Checkout" at bounding box center [618, 301] width 227 height 18
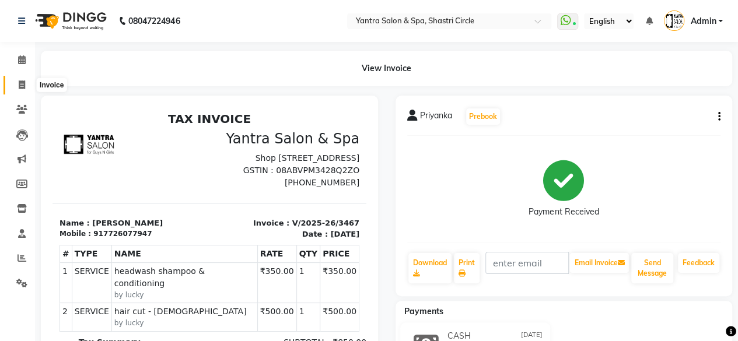
click at [28, 88] on span at bounding box center [22, 85] width 20 height 13
select select "service"
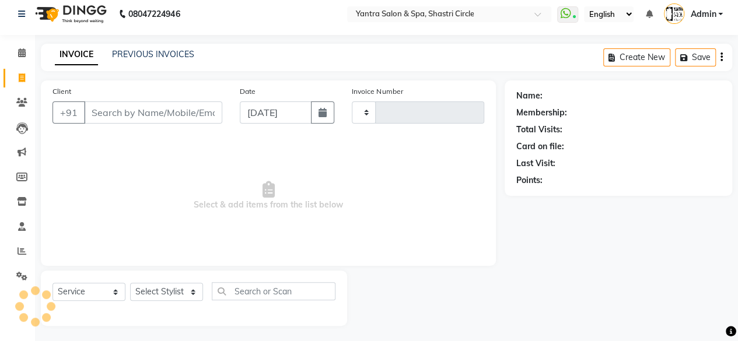
click at [156, 108] on input "Client" at bounding box center [153, 112] width 138 height 22
type input "3468"
select select "154"
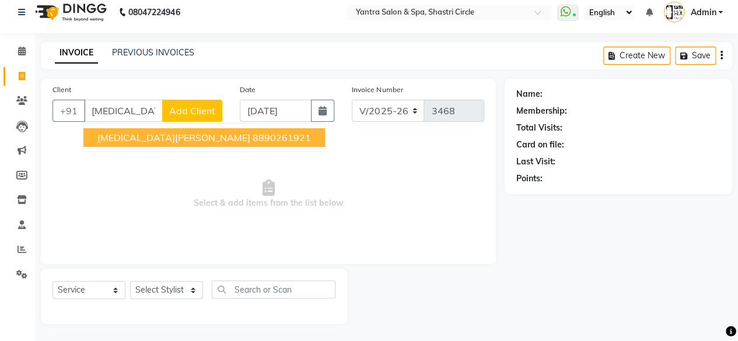
click at [141, 143] on button "[MEDICAL_DATA][PERSON_NAME] 8890261921" at bounding box center [203, 137] width 241 height 19
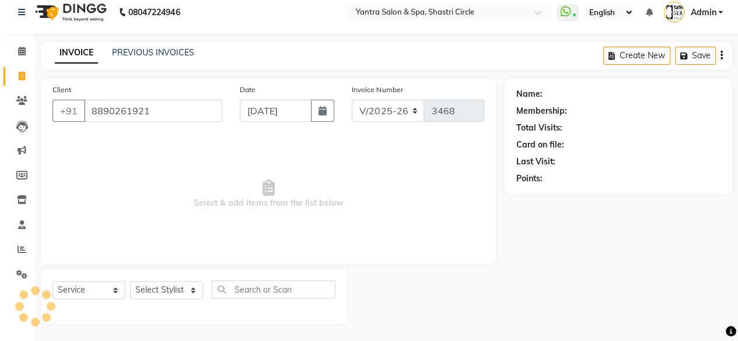
type input "8890261921"
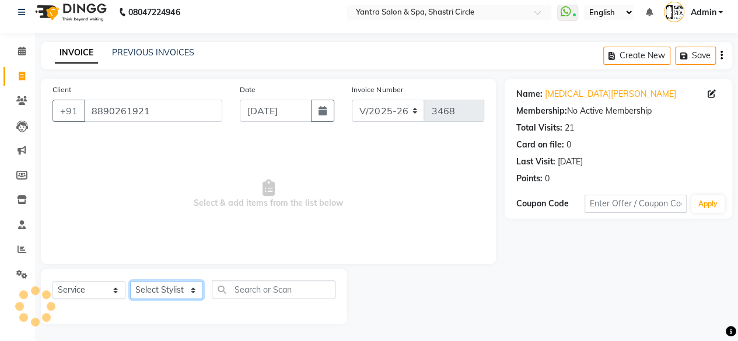
click at [182, 286] on select "Select Stylist [PERSON_NAME] [PERSON_NAME] [PERSON_NAME] [PERSON_NAME] kajal [P…" at bounding box center [166, 290] width 73 height 18
select select "7539"
click at [130, 281] on select "Select Stylist [PERSON_NAME] [PERSON_NAME] [PERSON_NAME] [PERSON_NAME] kajal [P…" at bounding box center [166, 290] width 73 height 18
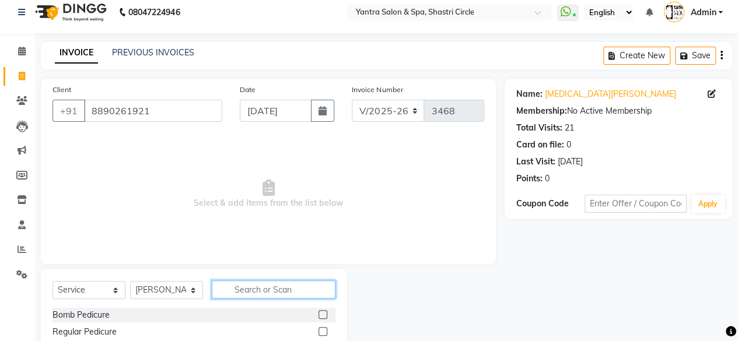
click at [279, 288] on input "text" at bounding box center [274, 290] width 124 height 18
type input "part"
click at [321, 309] on div at bounding box center [326, 315] width 17 height 15
drag, startPoint x: 322, startPoint y: 314, endPoint x: 295, endPoint y: 276, distance: 46.4
click at [323, 315] on label at bounding box center [322, 314] width 9 height 9
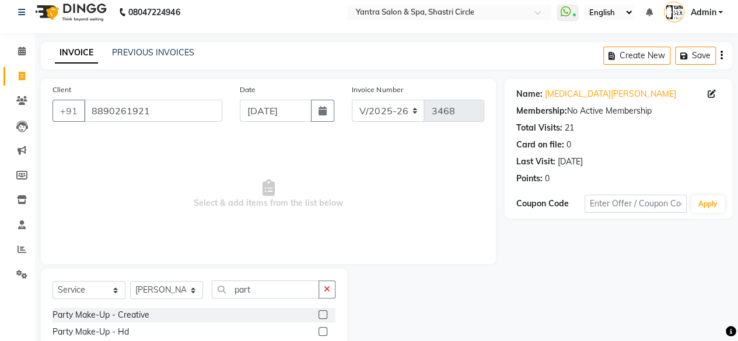
click at [323, 315] on input "checkbox" at bounding box center [322, 315] width 8 height 8
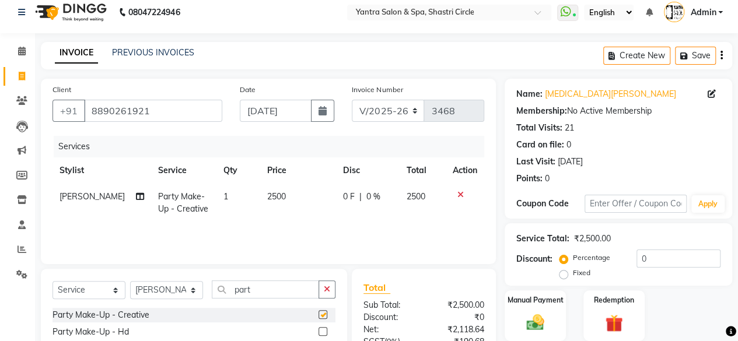
checkbox input "false"
click at [136, 197] on icon at bounding box center [140, 196] width 8 height 8
select select "7539"
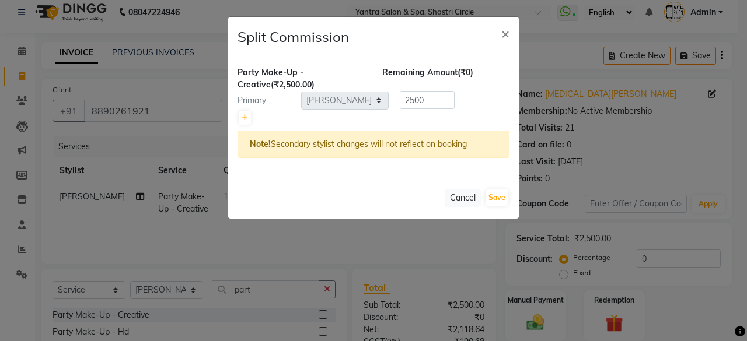
click at [246, 126] on div "Party Make-Up - Creative (₹2,500.00) Remaining Amount (₹0) Primary Select [PERS…" at bounding box center [373, 117] width 290 height 120
click at [247, 117] on icon at bounding box center [244, 117] width 6 height 7
type input "1250"
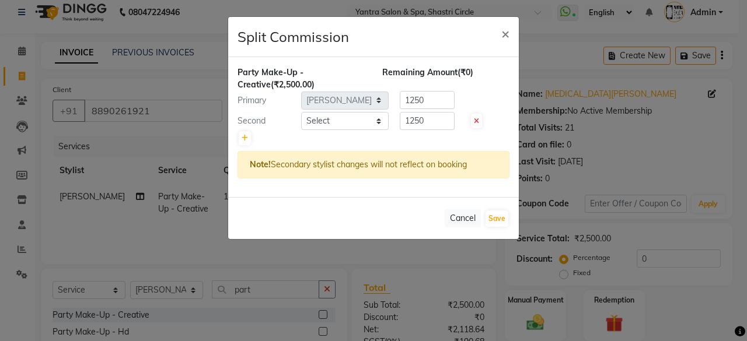
click at [341, 126] on select "Select [PERSON_NAME] [PERSON_NAME] [PERSON_NAME] [PERSON_NAME] kajal [PERSON_NA…" at bounding box center [344, 121] width 87 height 18
select select "44024"
click at [301, 112] on select "Select [PERSON_NAME] [PERSON_NAME] [PERSON_NAME] [PERSON_NAME] kajal [PERSON_NA…" at bounding box center [344, 121] width 87 height 18
click at [511, 216] on div "Cancel Save" at bounding box center [373, 218] width 290 height 42
click at [496, 216] on button "Save" at bounding box center [496, 219] width 23 height 16
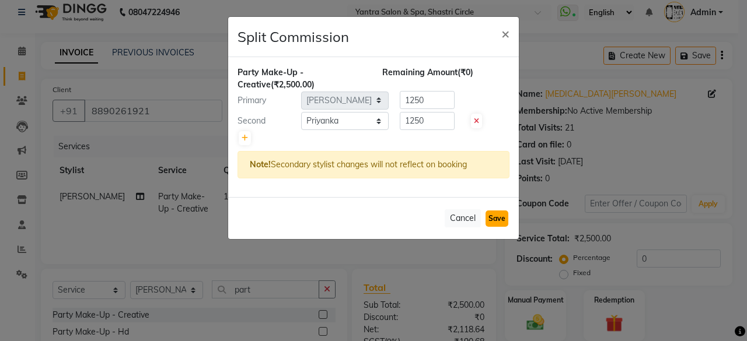
select select "Select"
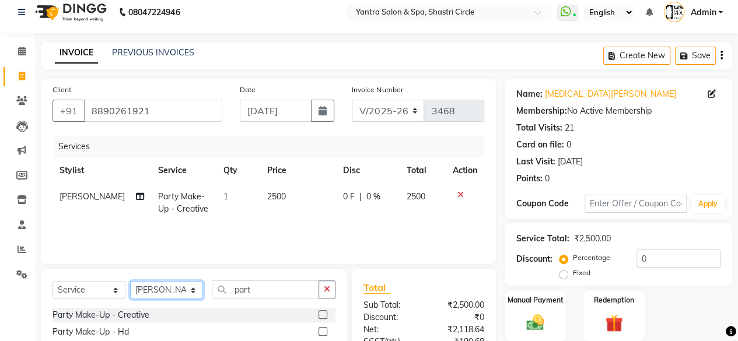
drag, startPoint x: 160, startPoint y: 285, endPoint x: 168, endPoint y: 281, distance: 9.1
click at [160, 285] on select "Select Stylist [PERSON_NAME] [PERSON_NAME] [PERSON_NAME] [PERSON_NAME] kajal [P…" at bounding box center [166, 290] width 73 height 18
click at [130, 281] on select "Select Stylist [PERSON_NAME] [PERSON_NAME] [PERSON_NAME] [PERSON_NAME] kajal [P…" at bounding box center [166, 290] width 73 height 18
click at [268, 295] on input "part" at bounding box center [265, 290] width 107 height 18
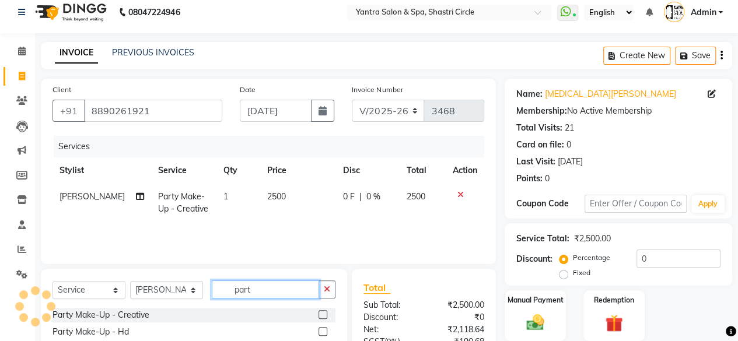
click at [268, 295] on input "part" at bounding box center [265, 290] width 107 height 18
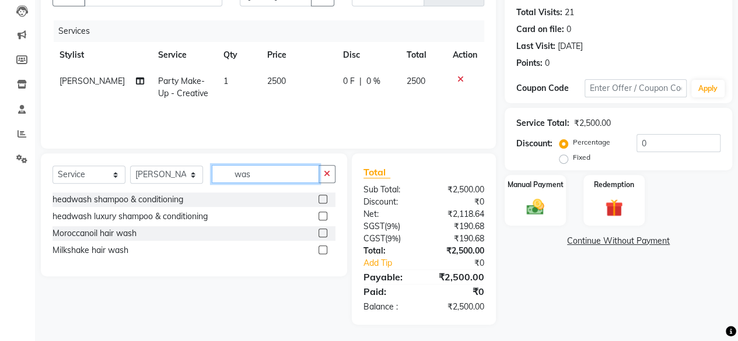
type input "was"
click at [322, 202] on label at bounding box center [322, 199] width 9 height 9
click at [322, 202] on input "checkbox" at bounding box center [322, 200] width 8 height 8
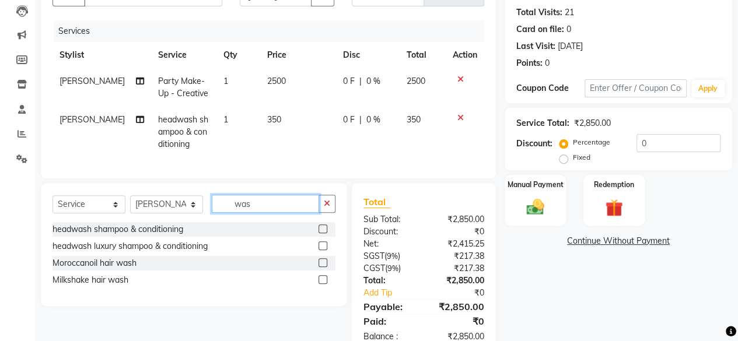
click at [267, 204] on input "was" at bounding box center [265, 204] width 107 height 18
checkbox input "false"
click at [267, 204] on input "was" at bounding box center [265, 204] width 107 height 18
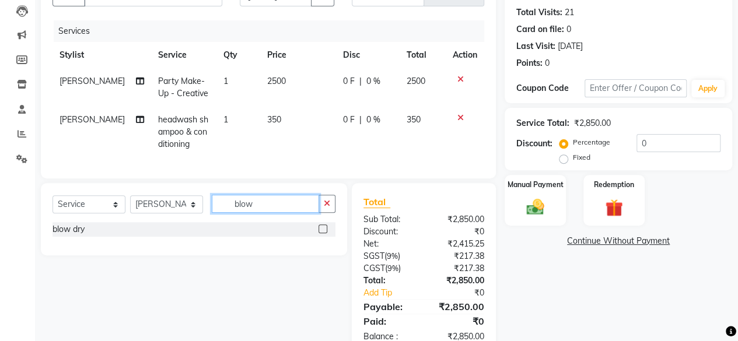
type input "blow"
click at [325, 233] on label at bounding box center [322, 229] width 9 height 9
click at [325, 233] on input "checkbox" at bounding box center [322, 230] width 8 height 8
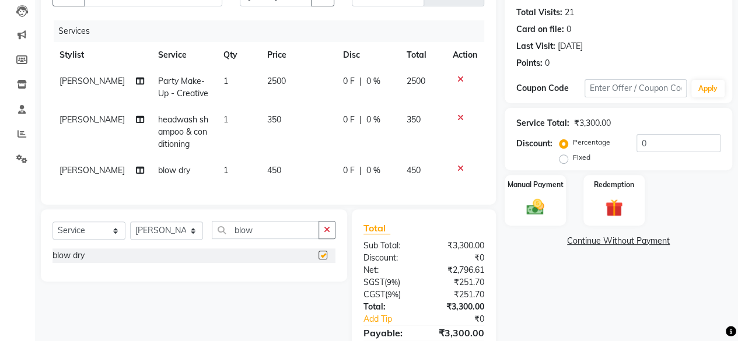
checkbox input "false"
click at [457, 117] on icon at bounding box center [460, 118] width 6 height 8
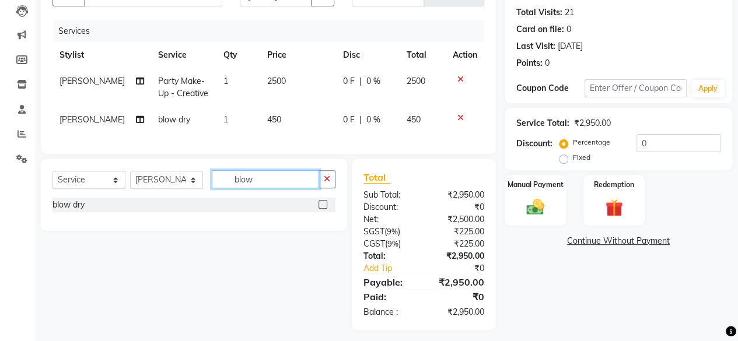
click at [254, 183] on input "blow" at bounding box center [265, 179] width 107 height 18
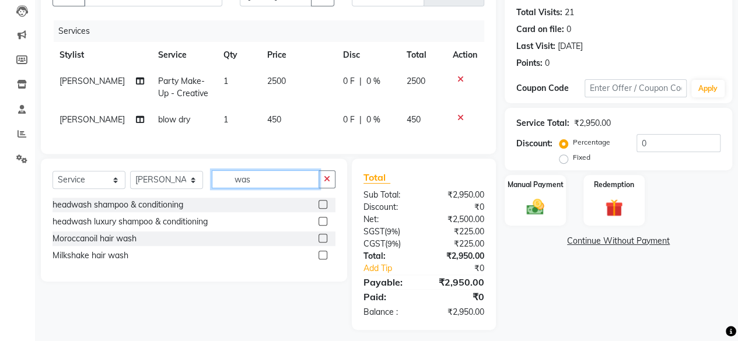
type input "was"
click at [324, 243] on label at bounding box center [322, 238] width 9 height 9
click at [324, 243] on input "checkbox" at bounding box center [322, 239] width 8 height 8
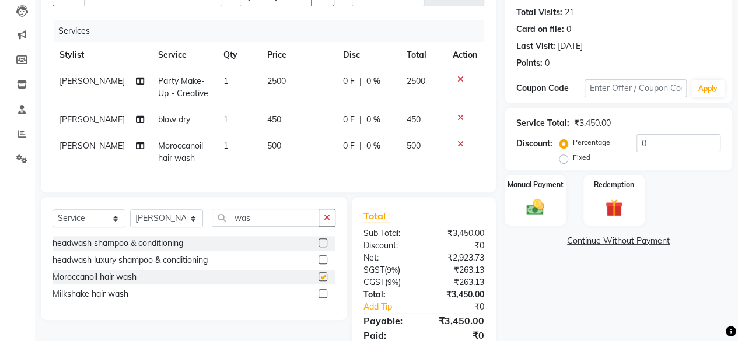
checkbox input "false"
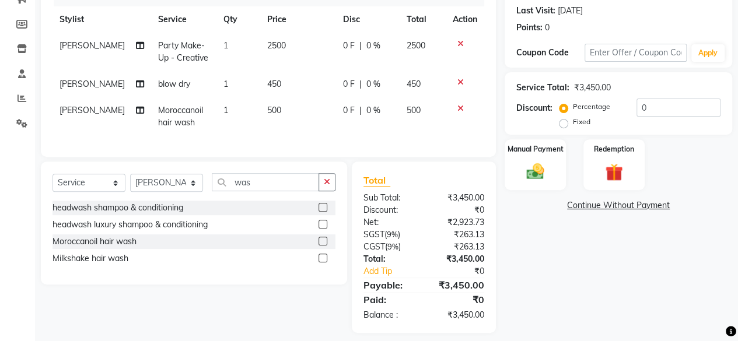
scroll to position [177, 0]
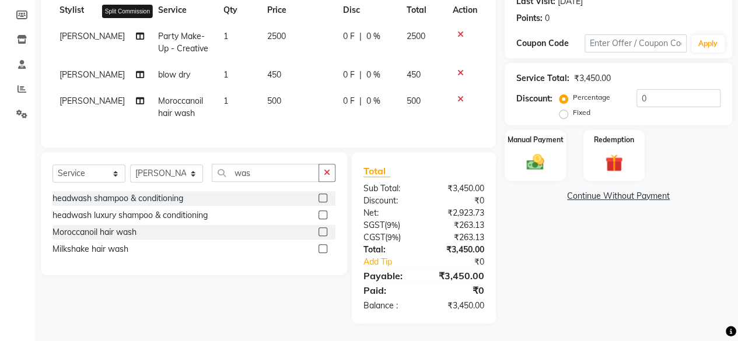
click at [136, 32] on icon at bounding box center [140, 36] width 8 height 8
select select "7539"
select select "44024"
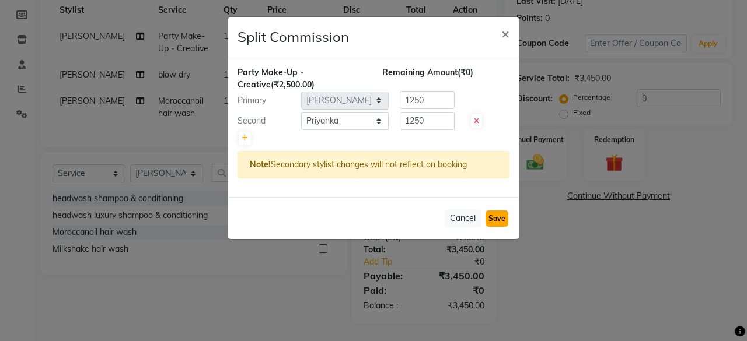
click at [495, 213] on button "Save" at bounding box center [496, 219] width 23 height 16
select select "Select"
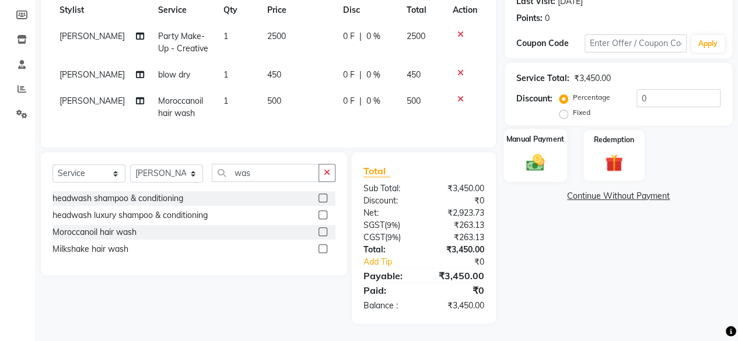
click at [559, 146] on div "Manual Payment" at bounding box center [535, 155] width 64 height 53
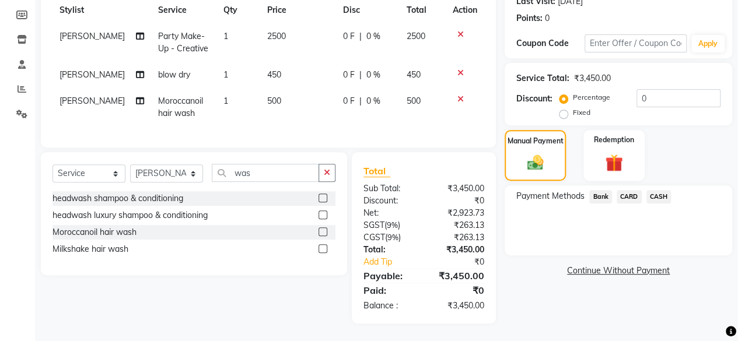
click at [603, 190] on span "Bank" at bounding box center [600, 196] width 23 height 13
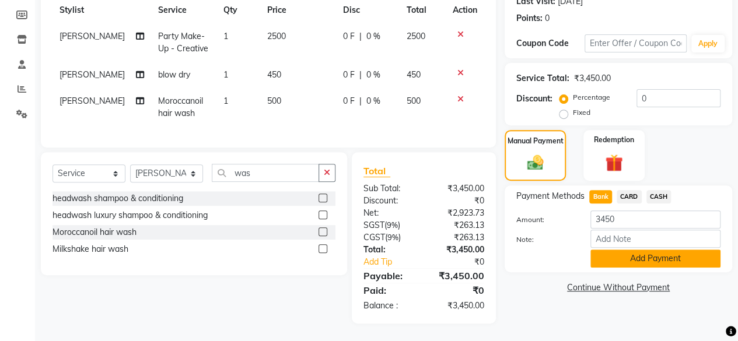
click at [619, 252] on button "Add Payment" at bounding box center [655, 259] width 130 height 18
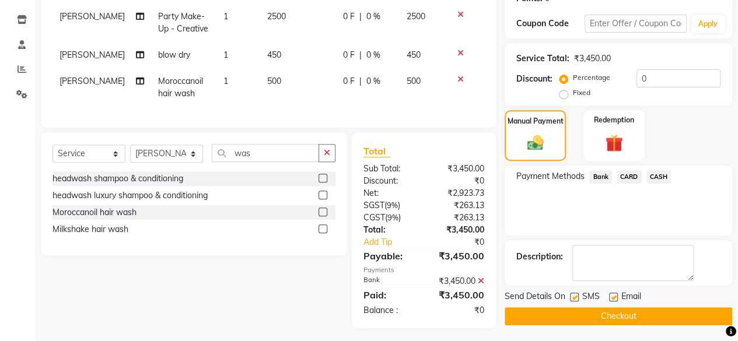
scroll to position [201, 0]
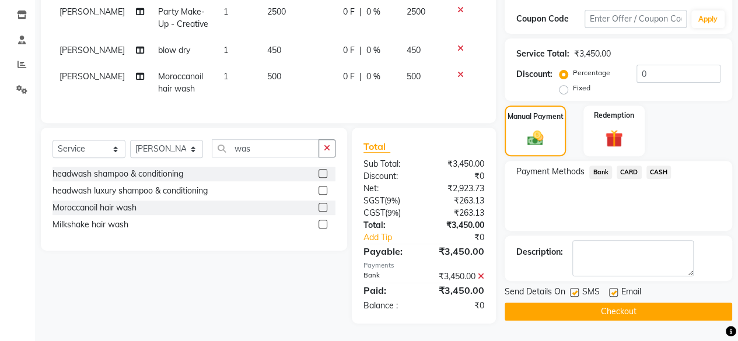
click at [640, 303] on button "Checkout" at bounding box center [618, 312] width 227 height 18
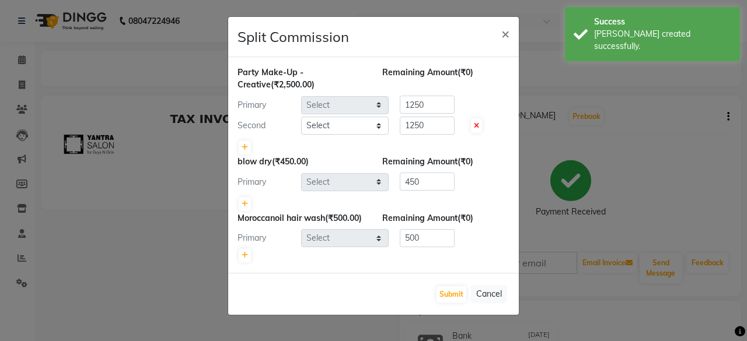
select select "7539"
select select "44024"
select select "7539"
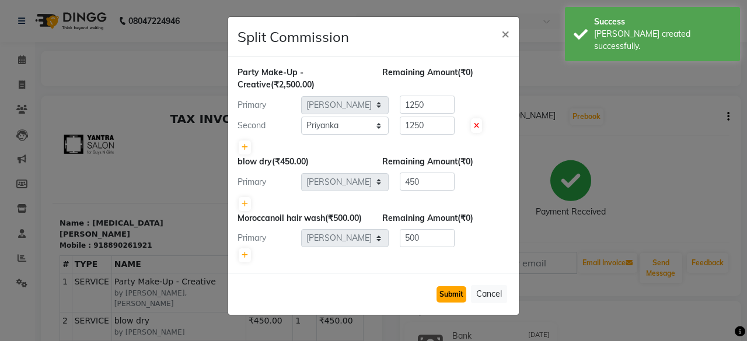
click at [446, 303] on button "Submit" at bounding box center [451, 294] width 30 height 16
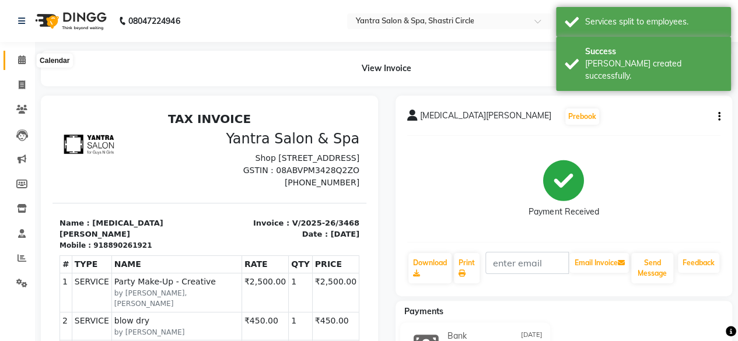
click at [20, 60] on icon at bounding box center [22, 59] width 8 height 9
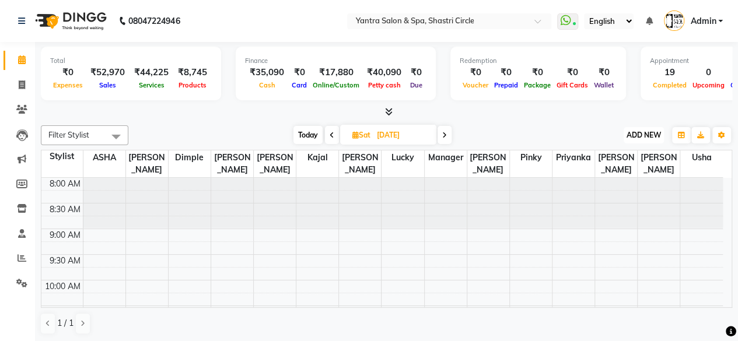
click at [636, 142] on button "ADD NEW Toggle Dropdown" at bounding box center [644, 135] width 40 height 16
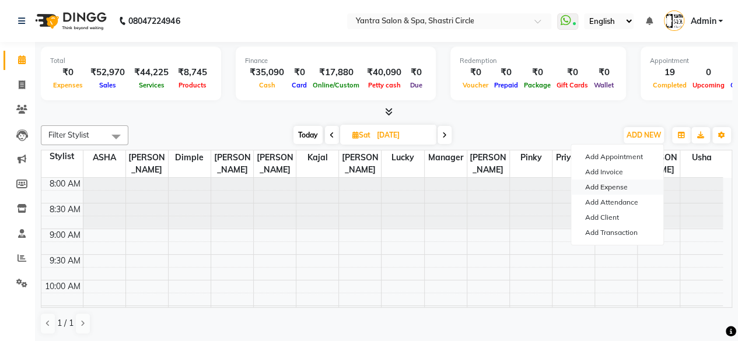
click at [622, 184] on link "Add Expense" at bounding box center [617, 187] width 92 height 15
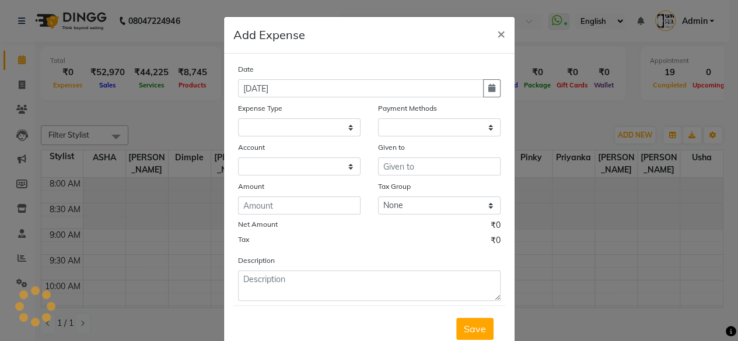
select select
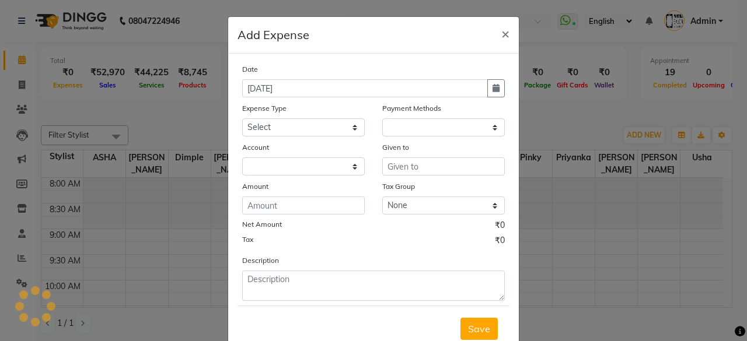
select select "1"
select select "2383"
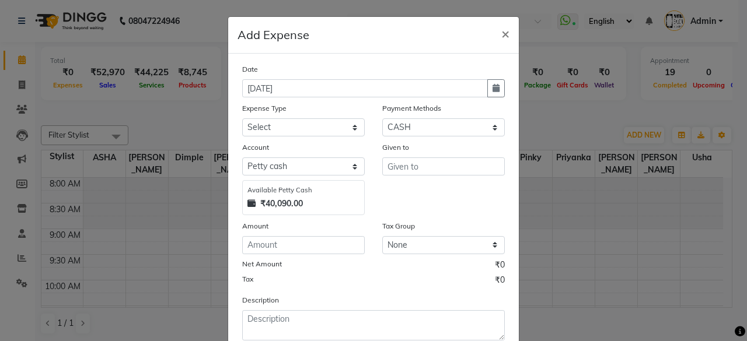
click at [327, 136] on div "Date [DATE] Expense Type Select Advance Salary Bank charges Car maintenance Cas…" at bounding box center [373, 202] width 262 height 278
click at [365, 128] on div "Expense Type Select Advance Salary Bank charges Car maintenance Cash transfer t…" at bounding box center [303, 119] width 140 height 34
click at [342, 129] on select "Select Advance Salary Bank charges Car maintenance Cash transfer to bank Cash t…" at bounding box center [303, 127] width 122 height 18
select select "25"
click at [242, 118] on select "Select Advance Salary Bank charges Car maintenance Cash transfer to bank Cash t…" at bounding box center [303, 127] width 122 height 18
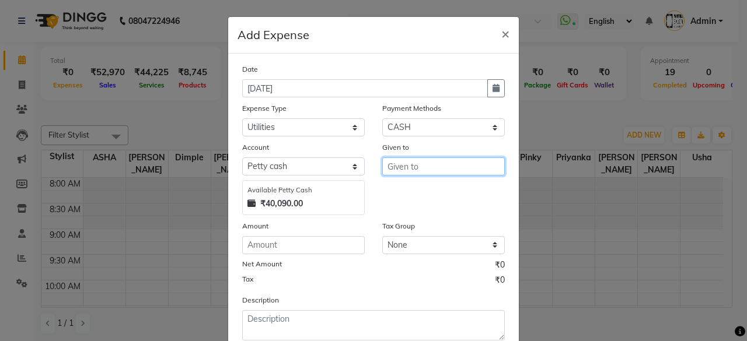
click at [417, 169] on input "text" at bounding box center [443, 166] width 122 height 18
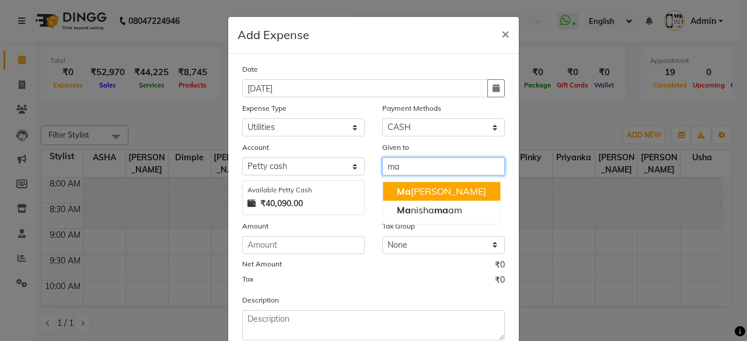
click at [414, 194] on ngb-highlight "Ma [PERSON_NAME]" at bounding box center [441, 191] width 89 height 12
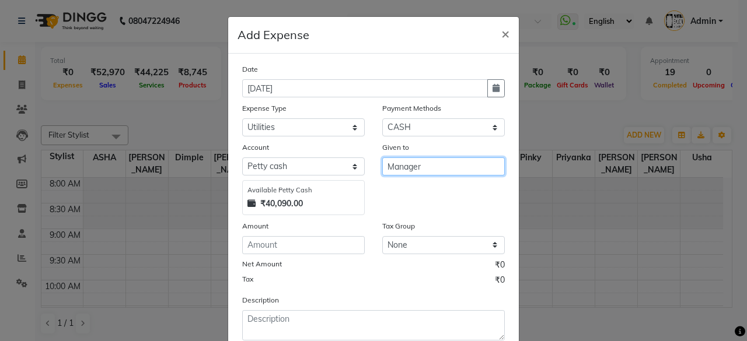
type input "Manager"
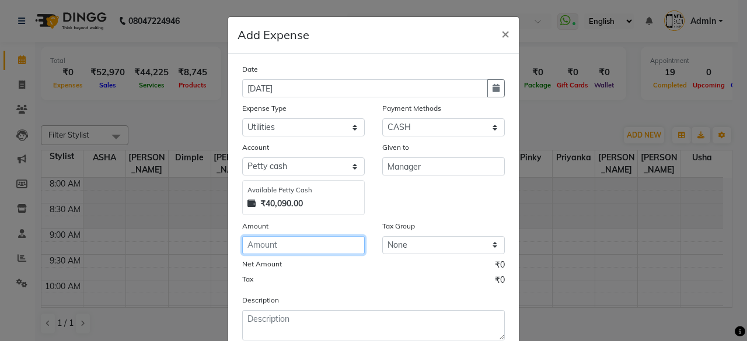
click at [310, 246] on input "number" at bounding box center [303, 245] width 122 height 18
type input "60"
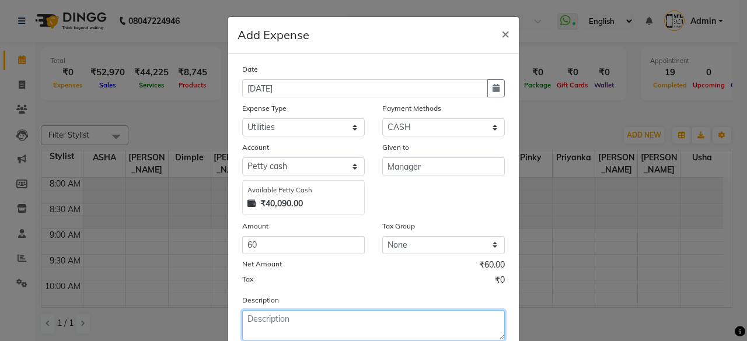
click at [326, 312] on textarea at bounding box center [373, 325] width 262 height 30
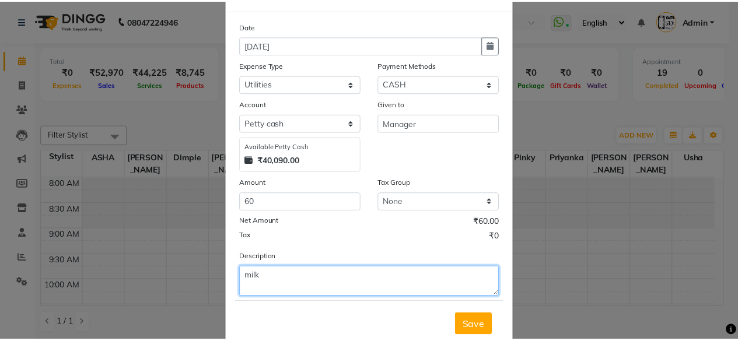
scroll to position [74, 0]
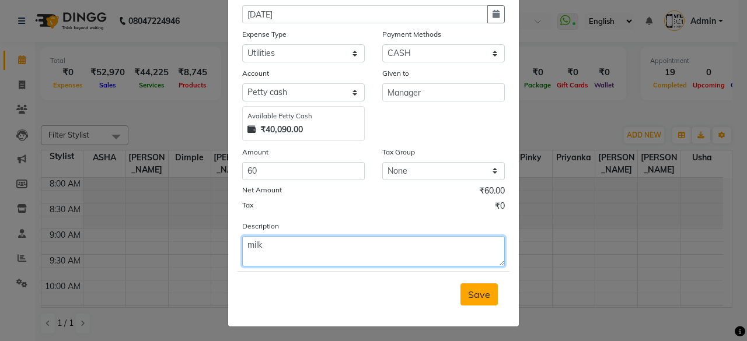
type textarea "milk"
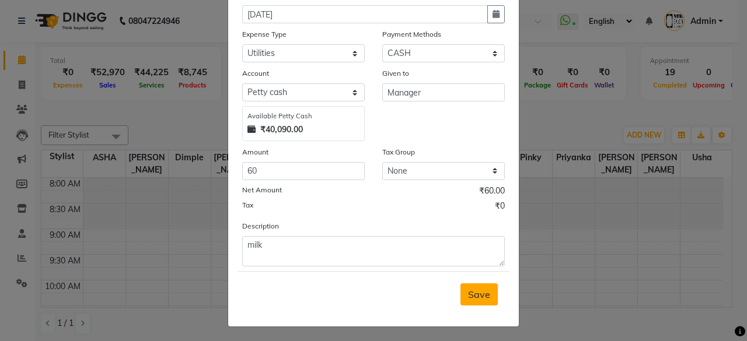
click at [477, 285] on button "Save" at bounding box center [478, 294] width 37 height 22
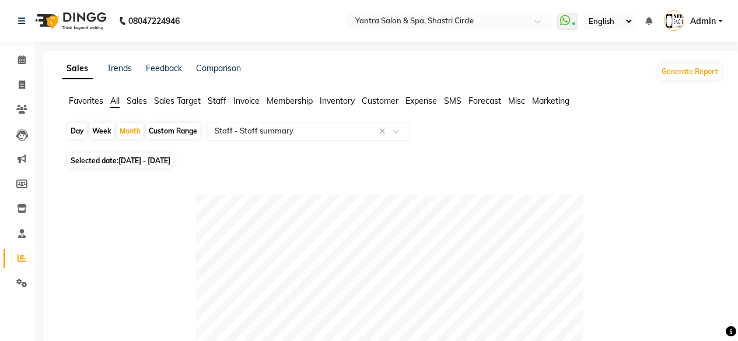
select select "full_report"
select select "csv"
select select "100"
click at [15, 55] on span at bounding box center [22, 60] width 20 height 13
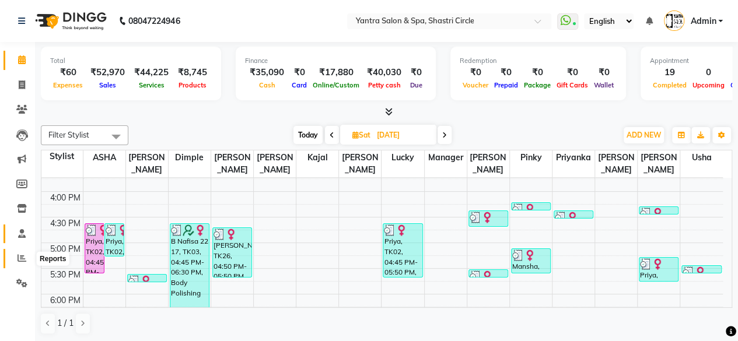
drag, startPoint x: 21, startPoint y: 254, endPoint x: 21, endPoint y: 240, distance: 13.4
click at [21, 254] on icon at bounding box center [21, 258] width 9 height 9
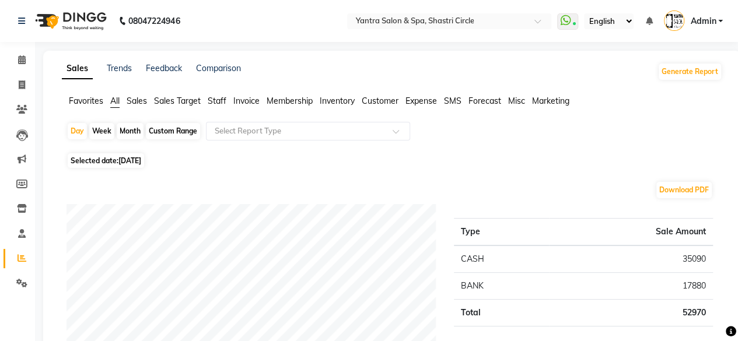
click at [127, 128] on div "Month" at bounding box center [130, 131] width 27 height 16
select select "9"
select select "2025"
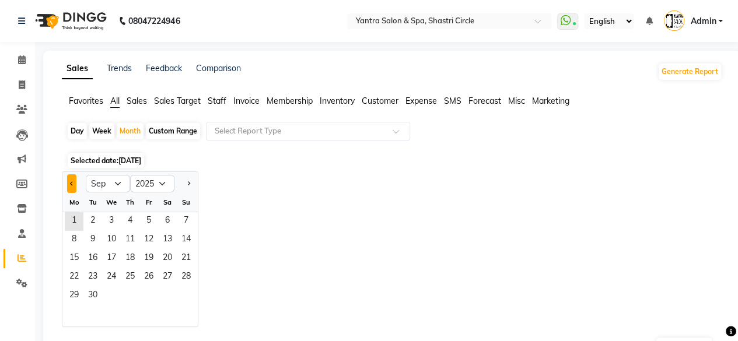
click at [73, 183] on span "Previous month" at bounding box center [72, 183] width 4 height 4
select select "8"
click at [146, 220] on span "1" at bounding box center [148, 221] width 19 height 19
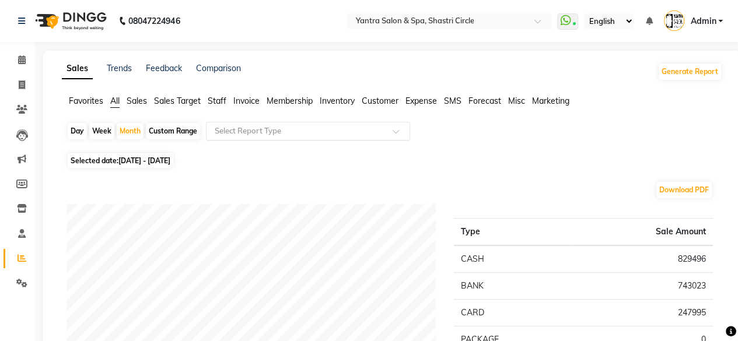
click at [271, 125] on input "text" at bounding box center [296, 131] width 168 height 12
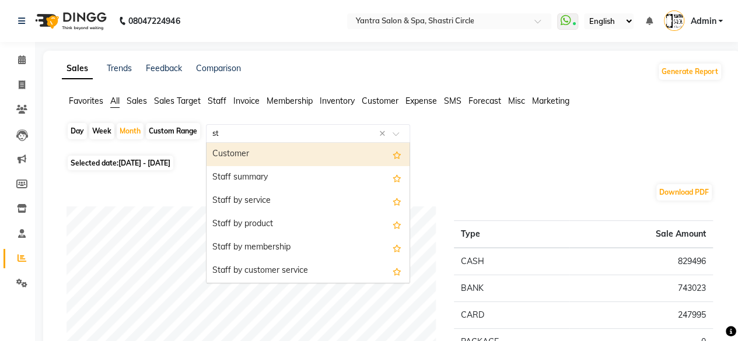
type input "sta"
click at [266, 159] on div "Staff summary" at bounding box center [307, 154] width 203 height 23
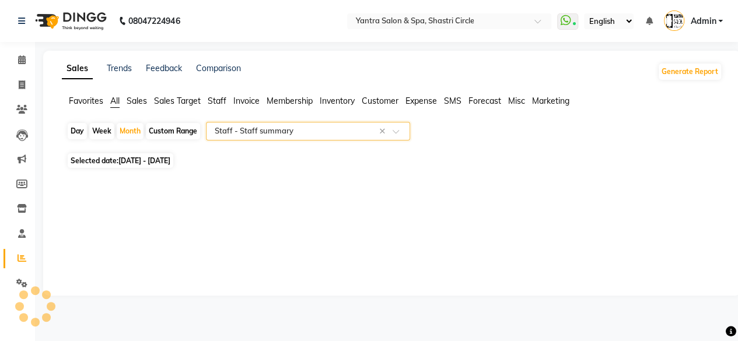
select select "full_report"
select select "csv"
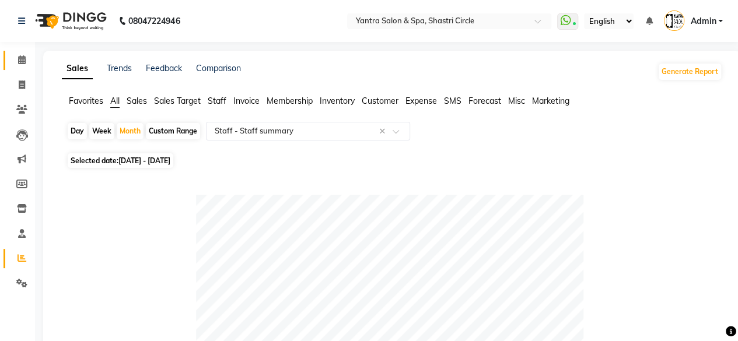
click at [29, 53] on link "Calendar" at bounding box center [17, 60] width 28 height 19
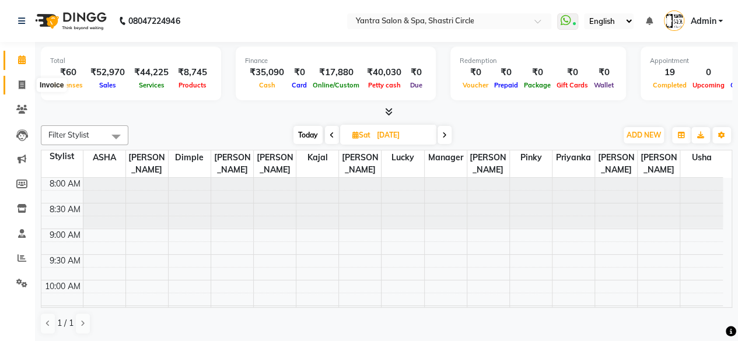
click at [26, 90] on span at bounding box center [22, 85] width 20 height 13
select select "service"
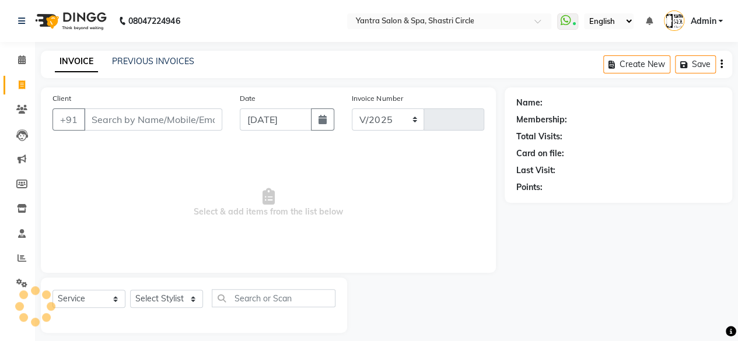
select select "154"
type input "3469"
click at [175, 120] on input "Client" at bounding box center [153, 119] width 138 height 22
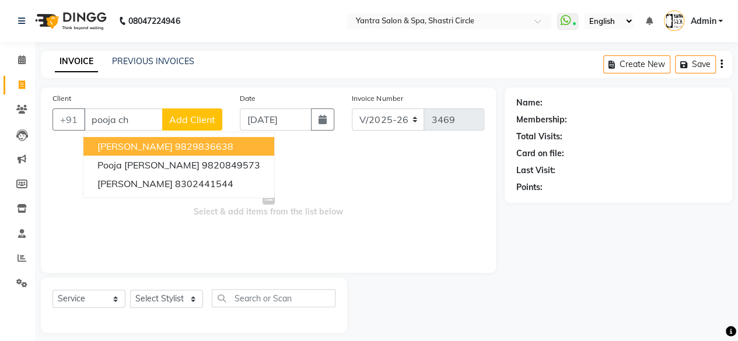
click at [175, 146] on ngb-highlight "9829836638" at bounding box center [204, 147] width 58 height 12
type input "9829836638"
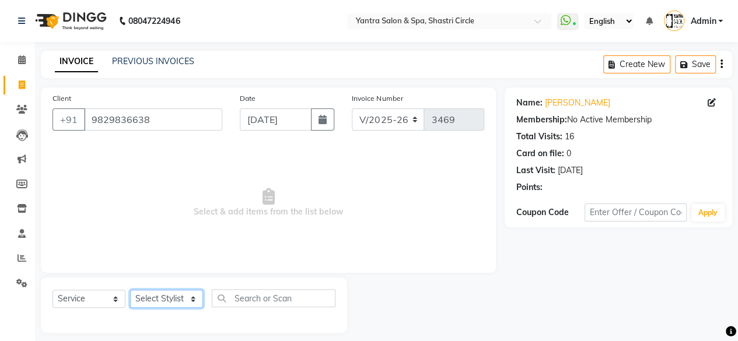
click at [181, 307] on select "Select Stylist [PERSON_NAME] [PERSON_NAME] [PERSON_NAME] [PERSON_NAME] kajal [P…" at bounding box center [166, 299] width 73 height 18
select select "44022"
click at [130, 290] on select "Select Stylist [PERSON_NAME] [PERSON_NAME] [PERSON_NAME] [PERSON_NAME] kajal [P…" at bounding box center [166, 299] width 73 height 18
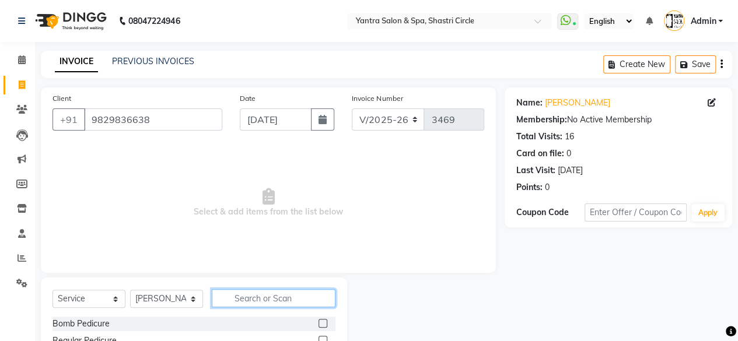
click at [244, 304] on input "text" at bounding box center [274, 298] width 124 height 18
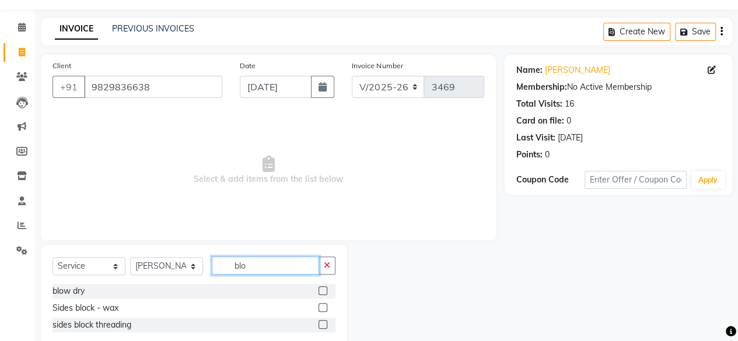
scroll to position [59, 0]
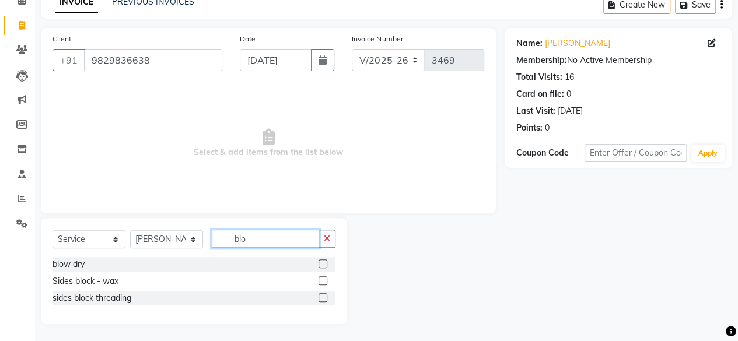
type input "blo"
click at [321, 264] on label at bounding box center [322, 264] width 9 height 9
click at [321, 264] on input "checkbox" at bounding box center [322, 265] width 8 height 8
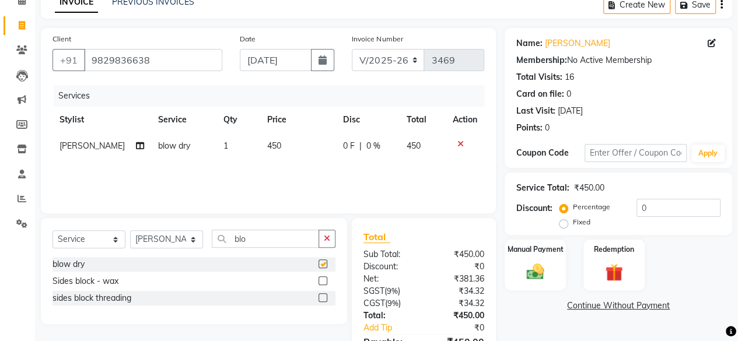
checkbox input "false"
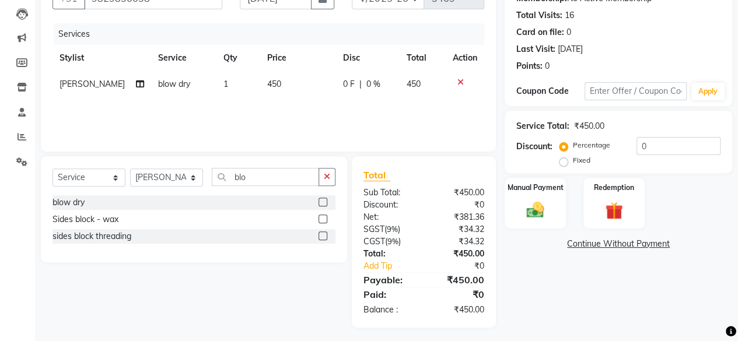
scroll to position [124, 0]
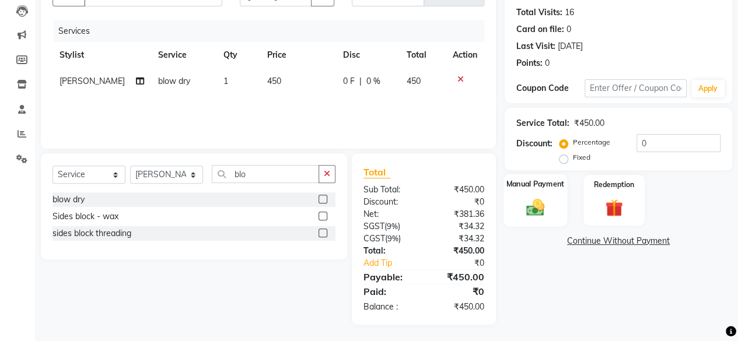
click at [559, 199] on div "Manual Payment" at bounding box center [535, 200] width 64 height 53
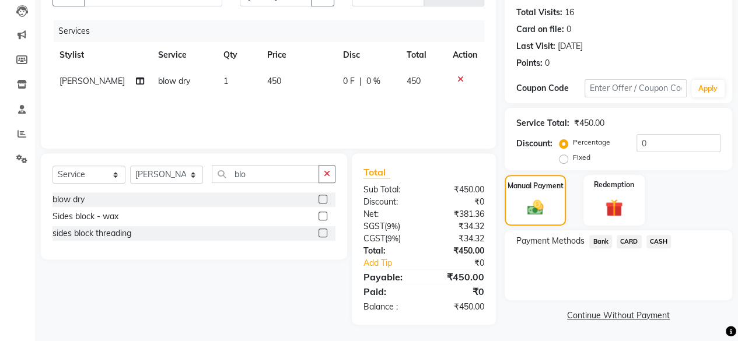
click at [668, 237] on span "CASH" at bounding box center [658, 241] width 25 height 13
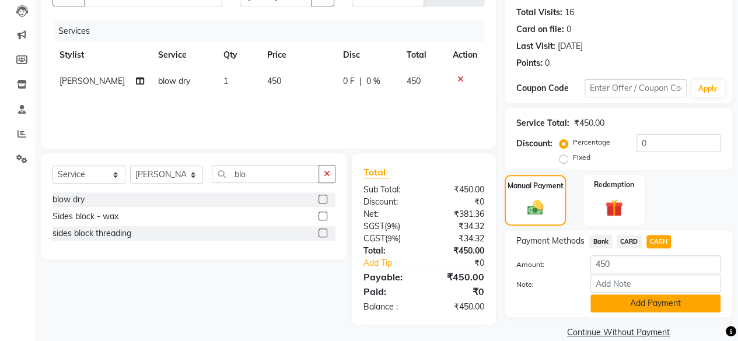
click at [661, 299] on button "Add Payment" at bounding box center [655, 304] width 130 height 18
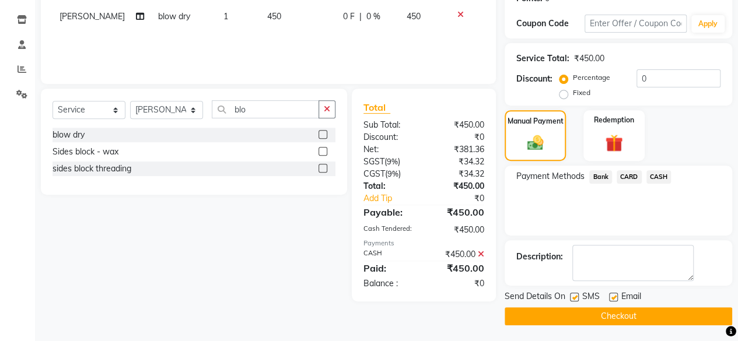
click at [633, 309] on button "Checkout" at bounding box center [618, 316] width 227 height 18
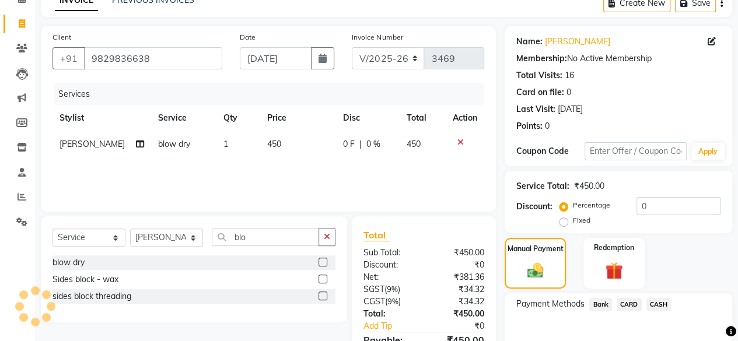
scroll to position [0, 0]
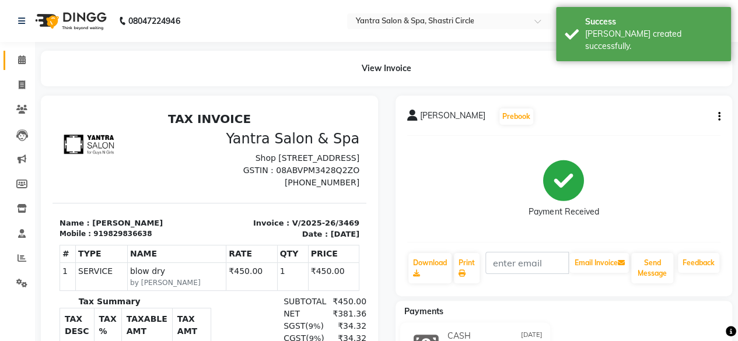
click at [17, 55] on span at bounding box center [22, 60] width 20 height 13
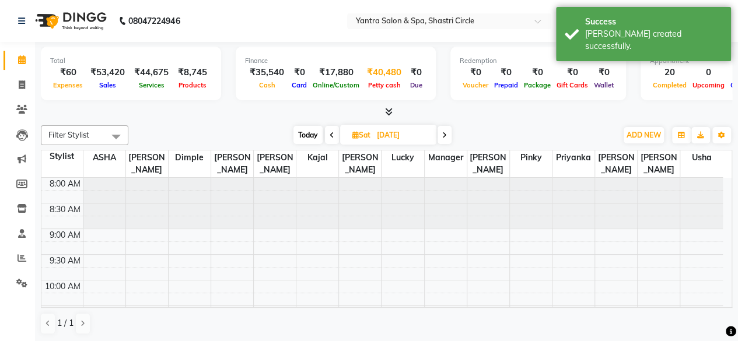
click at [387, 74] on div "₹40,480" at bounding box center [384, 72] width 44 height 13
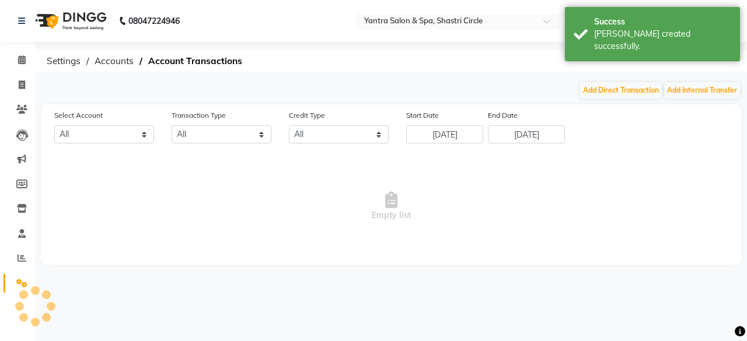
select select "2383"
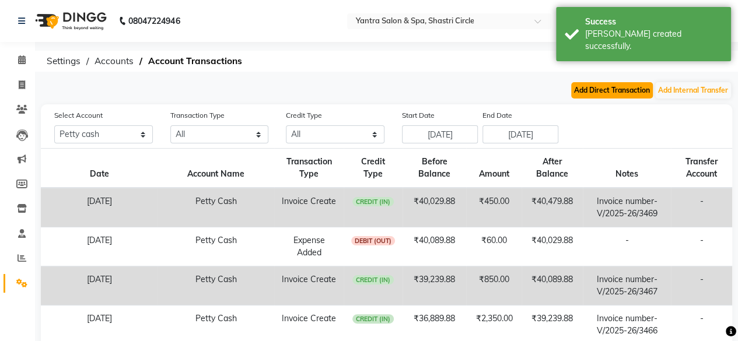
click at [617, 96] on button "Add Direct Transaction" at bounding box center [612, 90] width 82 height 16
select select "direct"
select select "2383"
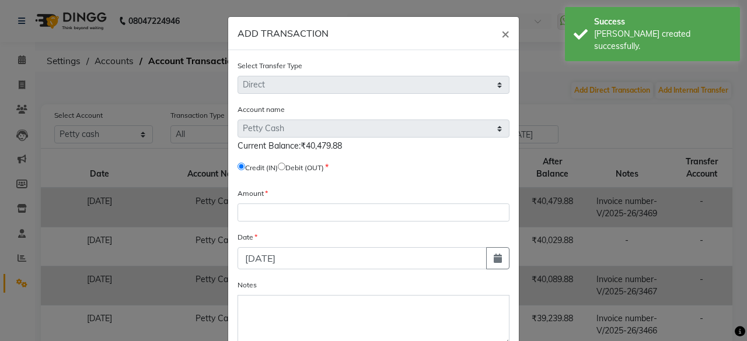
click at [283, 167] on input "radio" at bounding box center [282, 167] width 8 height 8
radio input "true"
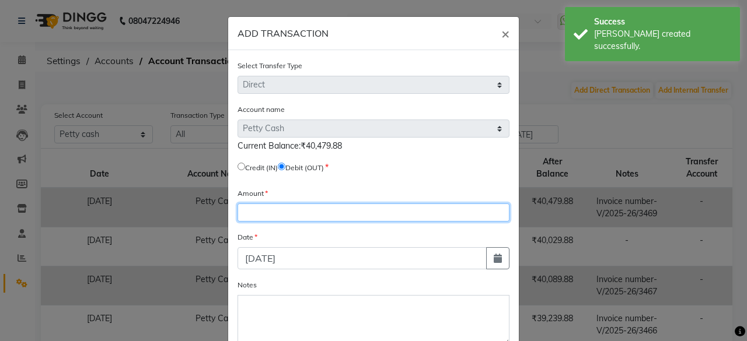
click at [294, 213] on input "number" at bounding box center [373, 213] width 272 height 18
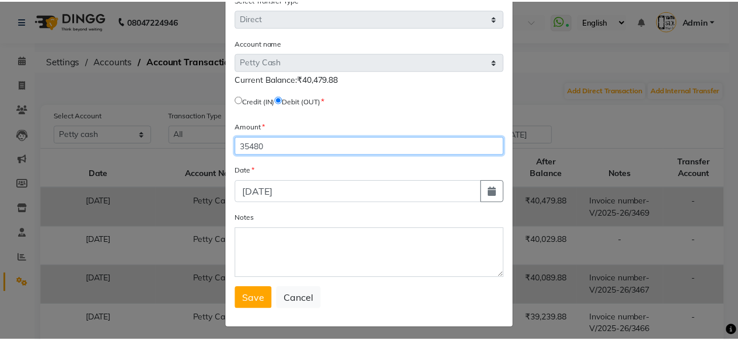
scroll to position [69, 0]
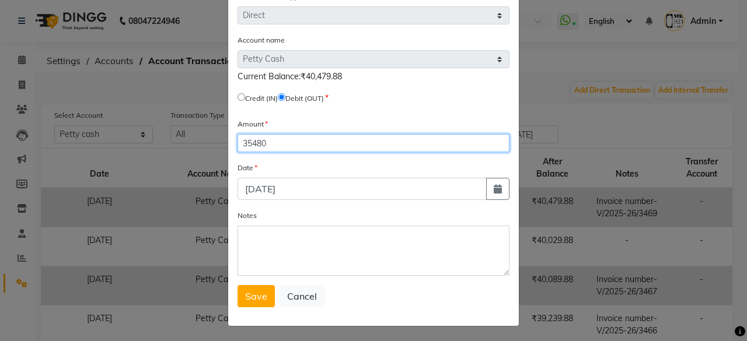
type input "35480"
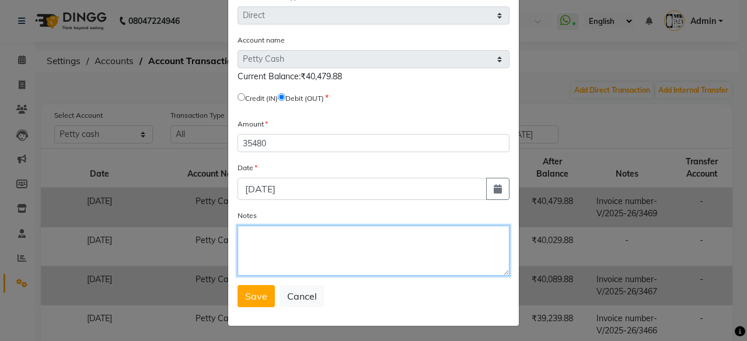
click at [276, 259] on textarea "Notes" at bounding box center [373, 251] width 272 height 50
type textarea "cash out"
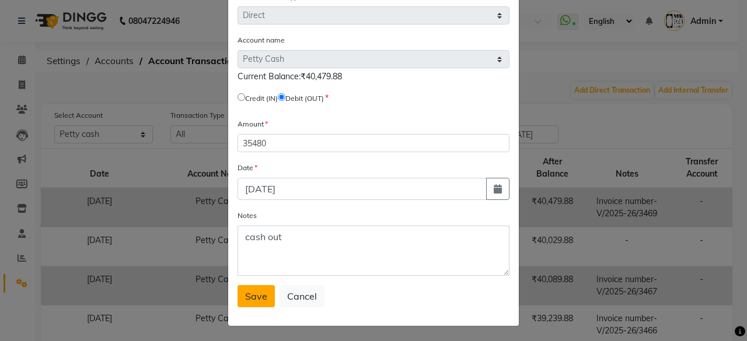
click at [265, 295] on button "Save" at bounding box center [255, 296] width 37 height 22
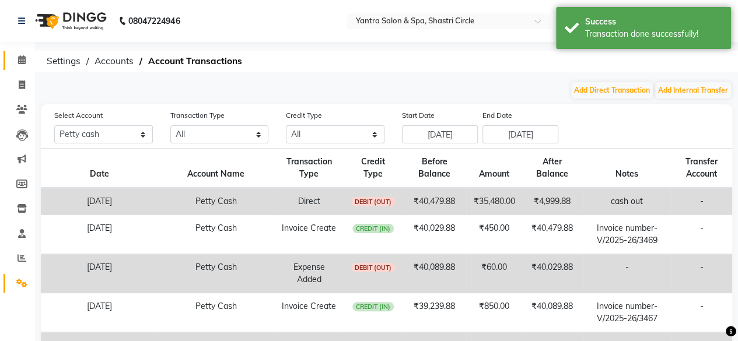
click at [7, 57] on link "Calendar" at bounding box center [17, 60] width 28 height 19
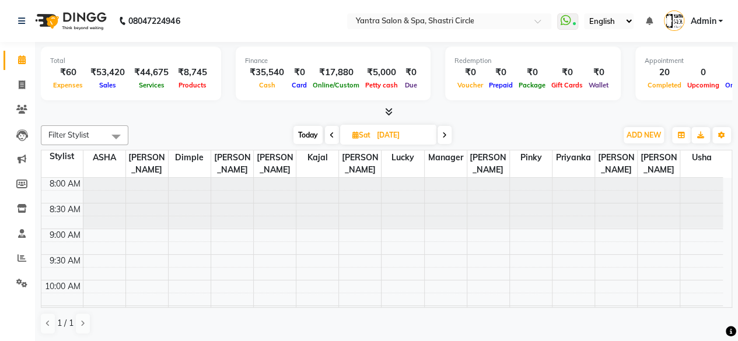
click at [307, 135] on span "Today" at bounding box center [307, 135] width 29 height 18
type input "[DATE]"
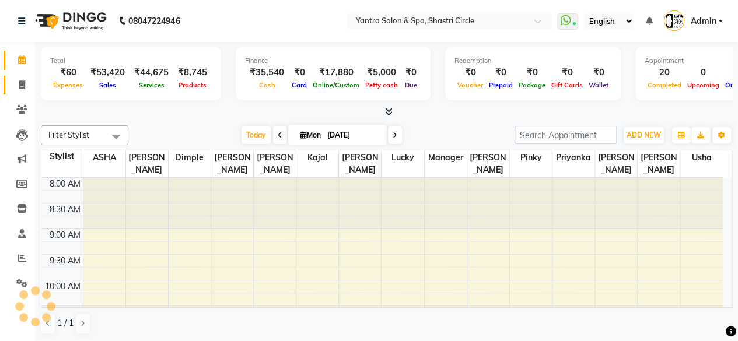
scroll to position [476, 0]
